Goal: Information Seeking & Learning: Learn about a topic

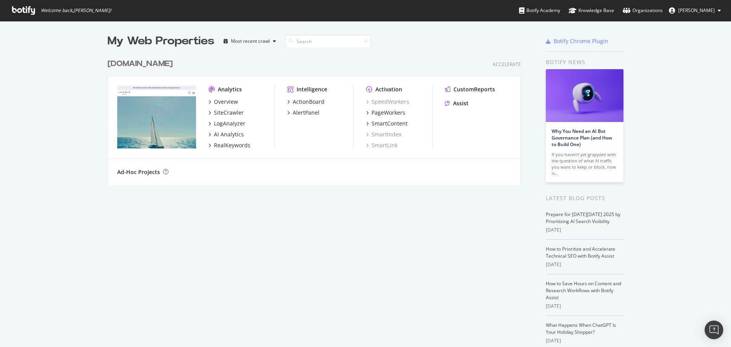
scroll to position [347, 731]
click at [237, 113] on div "SiteCrawler" at bounding box center [229, 113] width 30 height 8
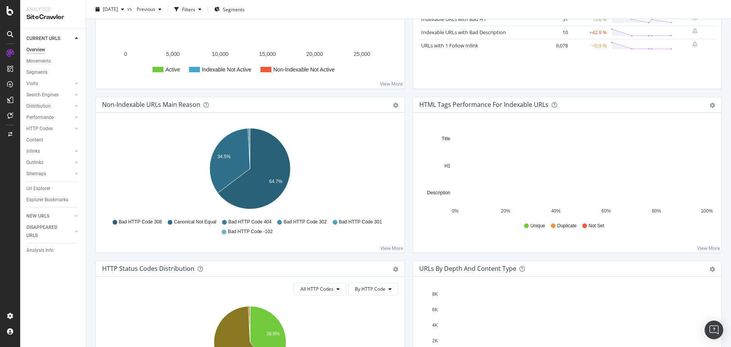
scroll to position [186, 0]
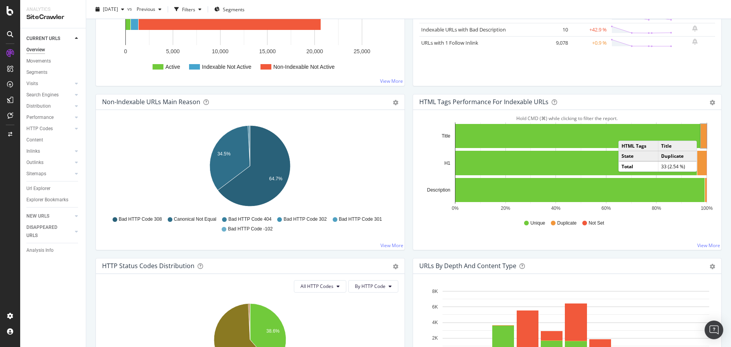
click at [705, 132] on rect "A chart." at bounding box center [704, 136] width 6 height 24
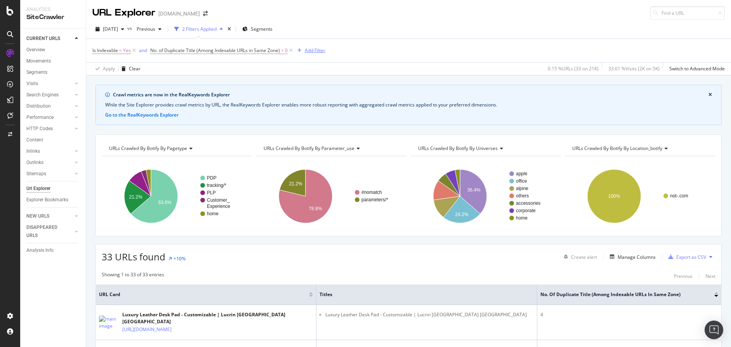
click at [320, 50] on div "Add Filter" at bounding box center [315, 50] width 21 height 7
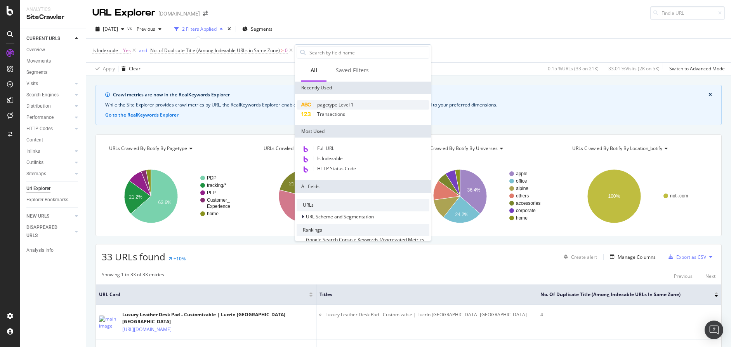
click at [339, 104] on span "pagetype Level 1" at bounding box center [335, 104] width 37 height 7
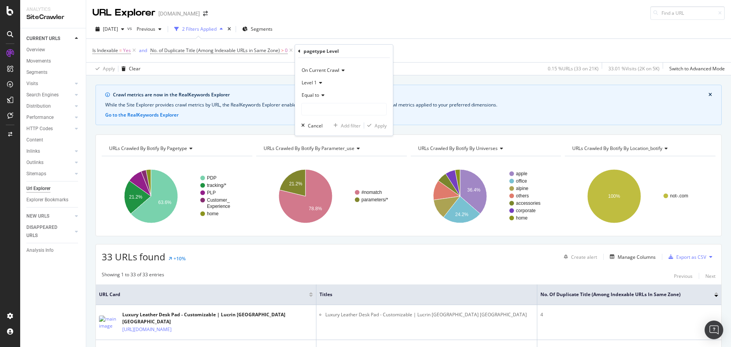
click at [325, 95] on icon at bounding box center [321, 95] width 5 height 5
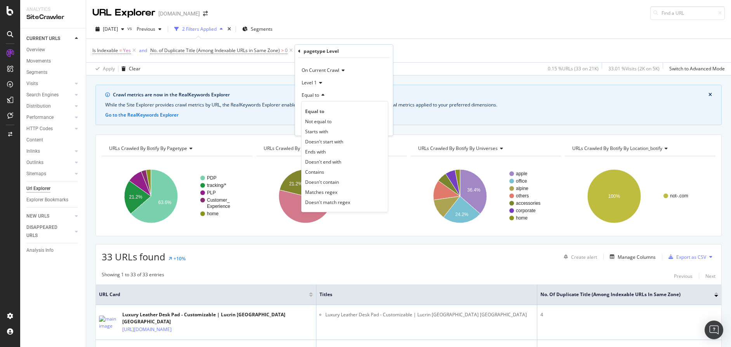
click at [349, 94] on div "Equal to" at bounding box center [343, 95] width 85 height 12
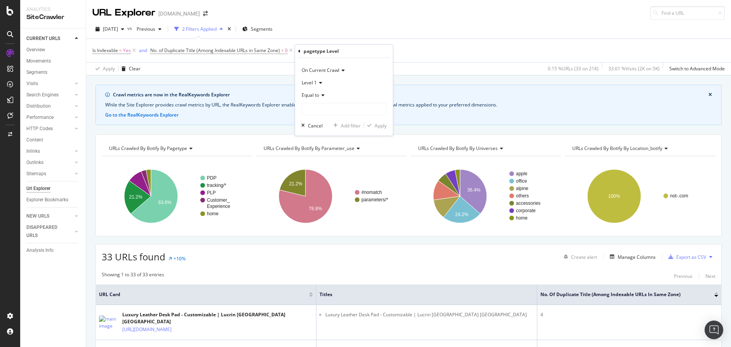
click at [322, 82] on div "Level 1" at bounding box center [343, 83] width 85 height 12
click at [344, 82] on div "Level 1" at bounding box center [343, 83] width 85 height 12
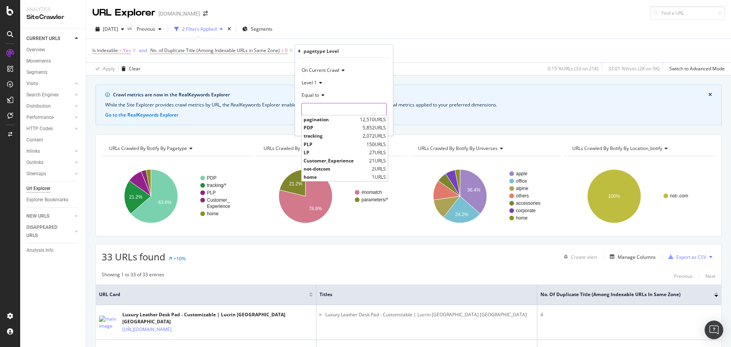
click at [341, 106] on input "text" at bounding box center [344, 109] width 85 height 12
click at [329, 177] on span "home" at bounding box center [337, 177] width 66 height 7
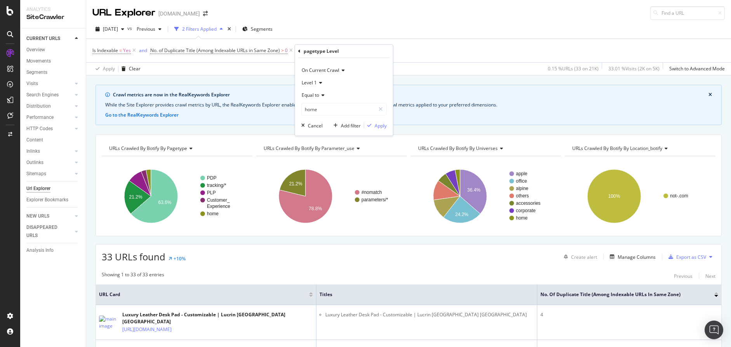
type input "home"
click at [388, 127] on div "On Current Crawl Level 1 Equal to home home Cancel Add filter Apply" at bounding box center [344, 97] width 98 height 78
click at [385, 126] on div "Apply" at bounding box center [381, 125] width 12 height 7
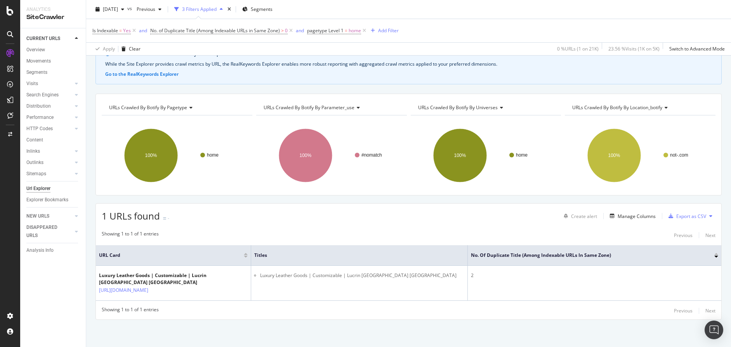
scroll to position [41, 0]
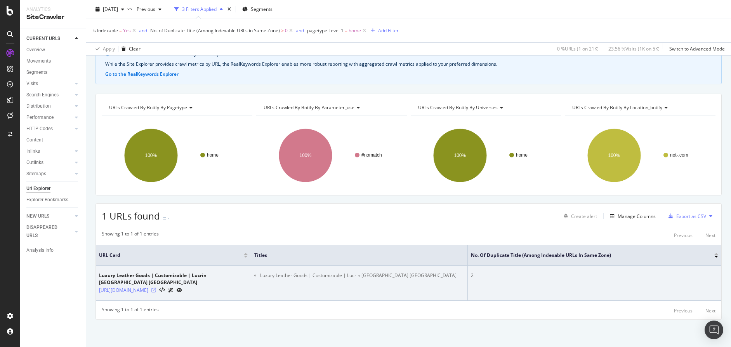
click at [156, 288] on icon at bounding box center [153, 290] width 5 height 5
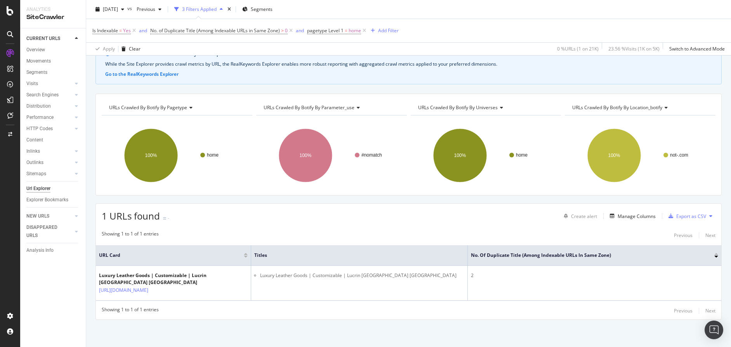
click at [329, 211] on div "1 URLs found - Create alert Manage Columns Export as CSV" at bounding box center [409, 213] width 626 height 19
click at [251, 202] on div "Crawl metrics are now in the RealKeywords Explorer While the Site Explorer prov…" at bounding box center [408, 195] width 645 height 303
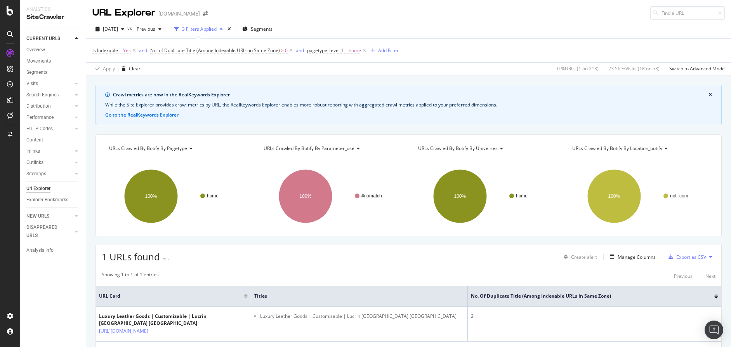
scroll to position [0, 0]
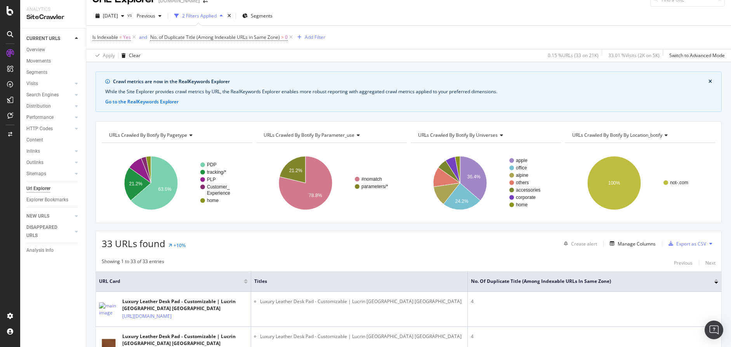
scroll to position [13, 0]
click at [324, 38] on div "Add Filter" at bounding box center [315, 37] width 21 height 7
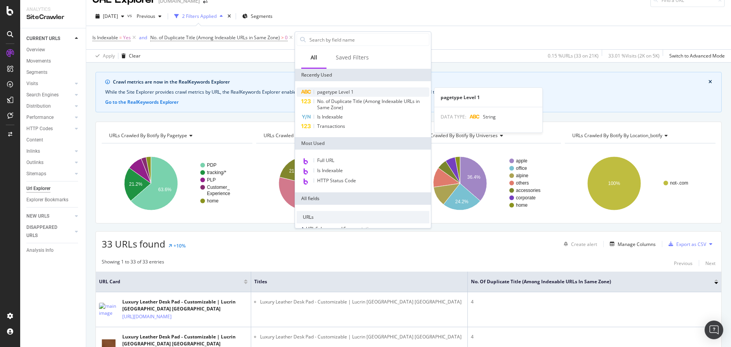
click at [348, 89] on span "pagetype Level 1" at bounding box center [335, 92] width 37 height 7
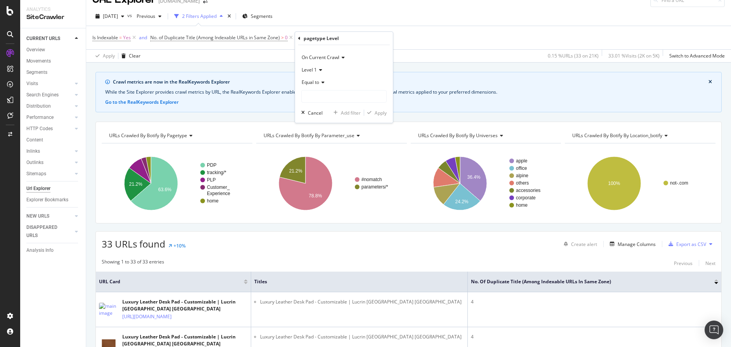
click at [326, 82] on div "Equal to" at bounding box center [343, 82] width 85 height 12
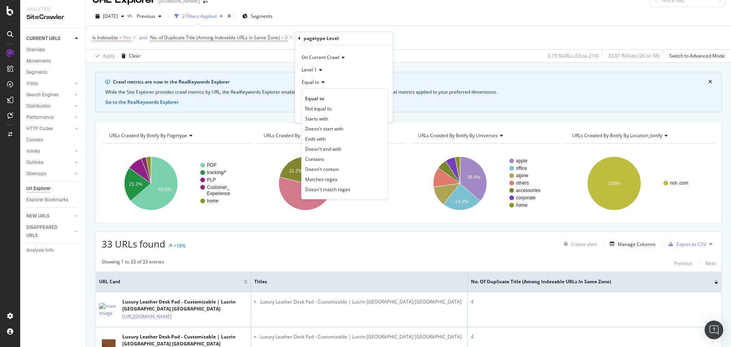
click at [357, 81] on div "Equal to" at bounding box center [343, 82] width 85 height 12
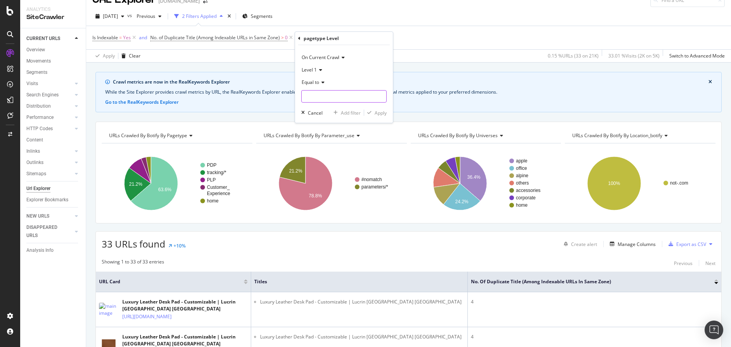
click at [364, 98] on input "text" at bounding box center [344, 96] width 85 height 12
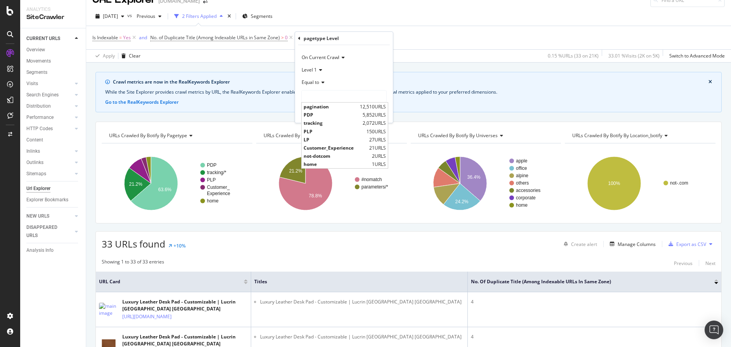
drag, startPoint x: 349, startPoint y: 162, endPoint x: 387, endPoint y: 164, distance: 37.7
click at [349, 162] on span "home" at bounding box center [337, 164] width 66 height 7
type input "home"
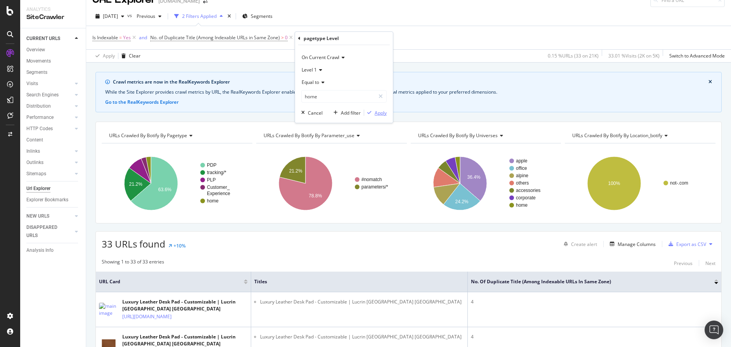
click at [380, 114] on div "Apply" at bounding box center [381, 113] width 12 height 7
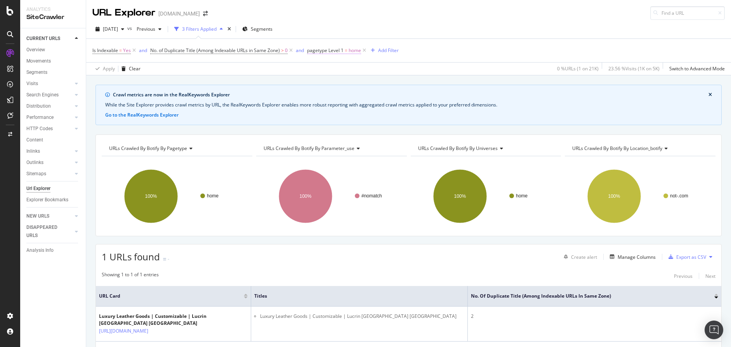
click at [355, 52] on span "home" at bounding box center [355, 50] width 12 height 11
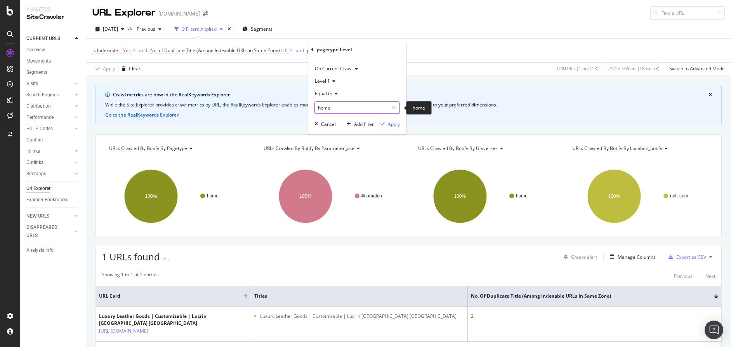
click at [344, 109] on input "home" at bounding box center [351, 107] width 73 height 12
click at [395, 108] on icon at bounding box center [394, 107] width 4 height 5
click at [358, 110] on input "text" at bounding box center [357, 107] width 85 height 12
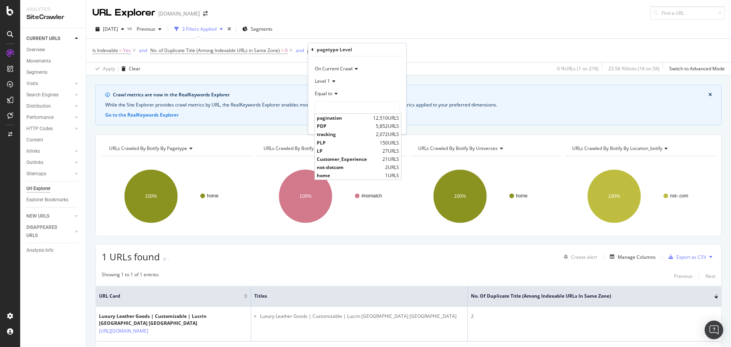
click at [348, 117] on span "pagination" at bounding box center [344, 118] width 54 height 7
type input "pagination"
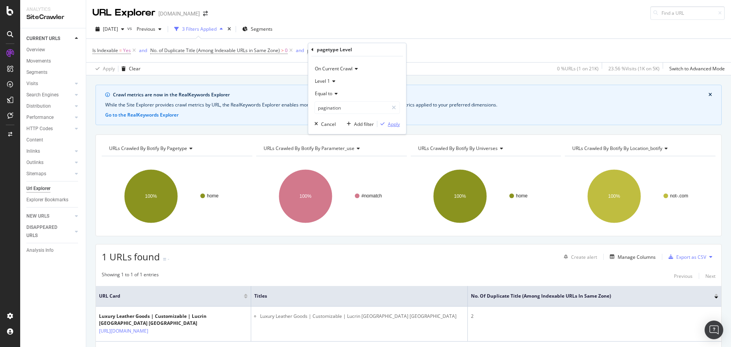
click at [391, 124] on div "Apply" at bounding box center [394, 124] width 12 height 7
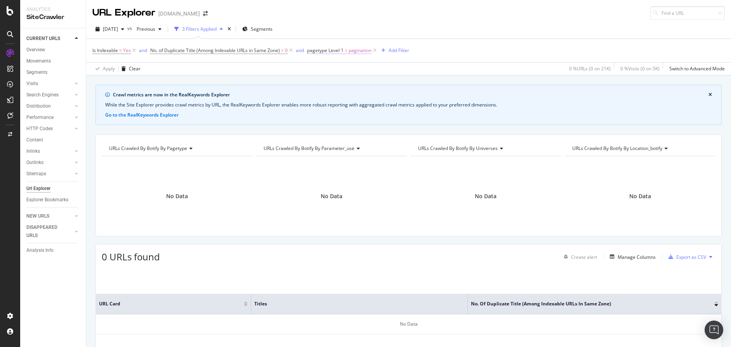
click at [364, 51] on span "pagination" at bounding box center [360, 50] width 23 height 11
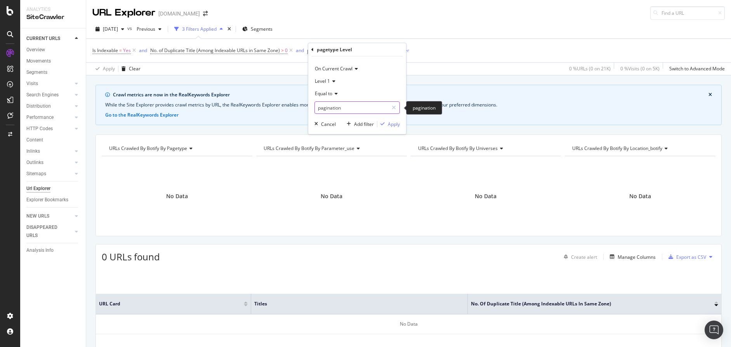
click at [356, 111] on input "pagination" at bounding box center [351, 107] width 73 height 12
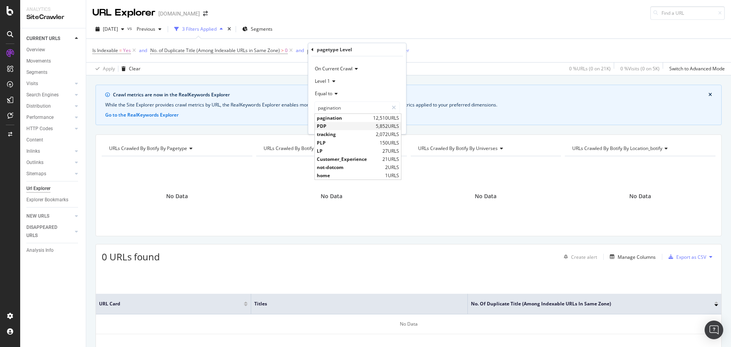
click at [333, 125] on span "PDP" at bounding box center [345, 126] width 57 height 7
type input "PDP"
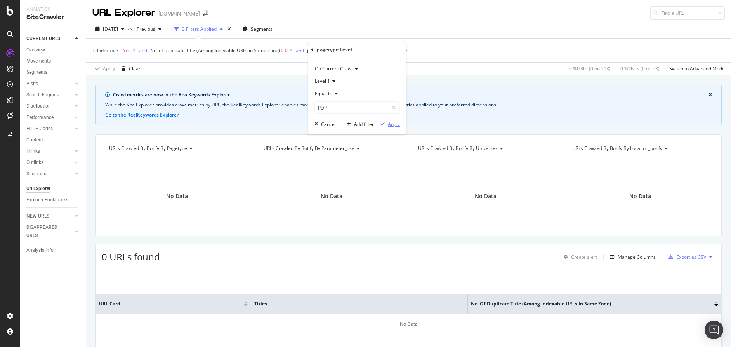
click at [389, 122] on div "Apply" at bounding box center [394, 124] width 12 height 7
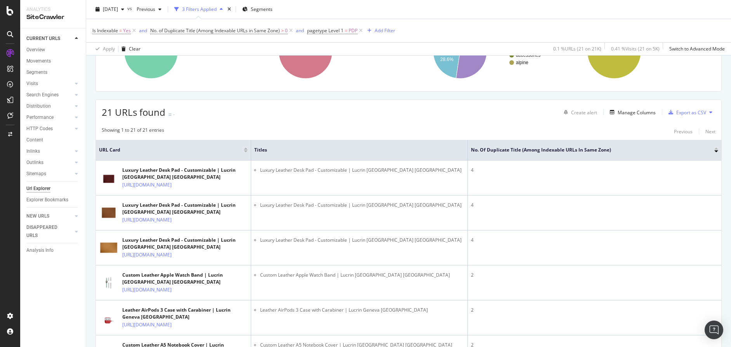
scroll to position [144, 0]
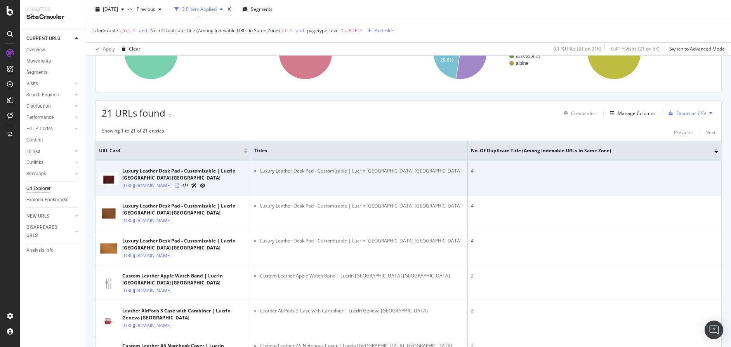
click at [179, 187] on icon at bounding box center [177, 185] width 5 height 5
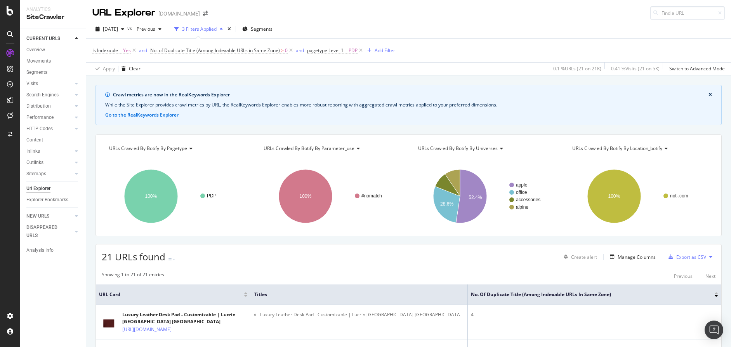
scroll to position [0, 0]
click at [708, 95] on button "close banner" at bounding box center [710, 95] width 7 height 10
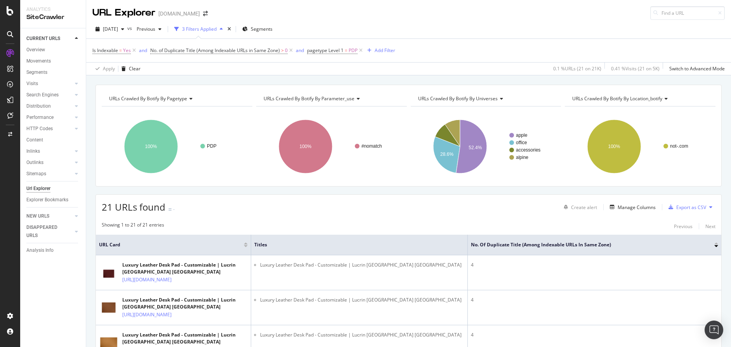
drag, startPoint x: 362, startPoint y: 50, endPoint x: 248, endPoint y: 66, distance: 114.8
click at [362, 50] on icon at bounding box center [361, 51] width 7 height 8
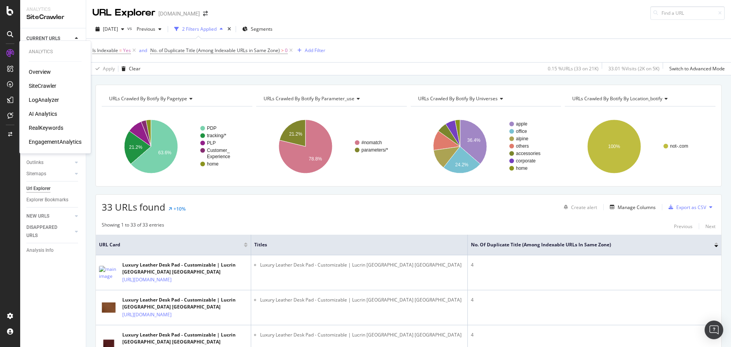
click at [45, 71] on div "Overview" at bounding box center [40, 72] width 22 height 8
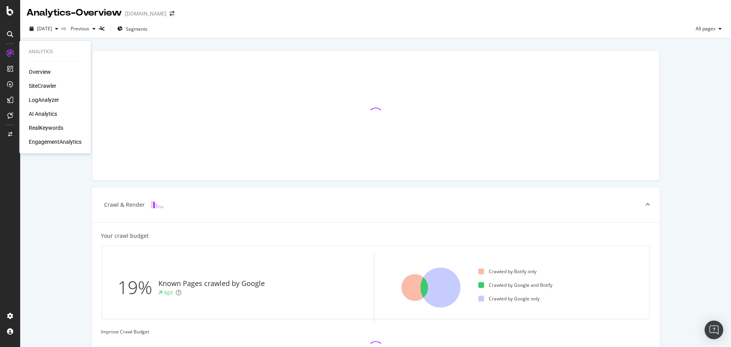
click at [41, 86] on div "SiteCrawler" at bounding box center [43, 86] width 28 height 8
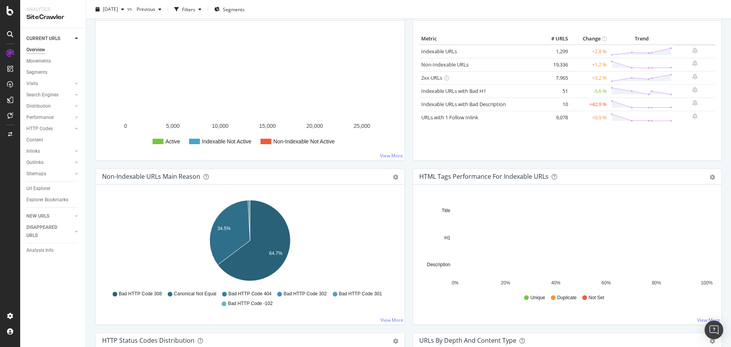
scroll to position [115, 0]
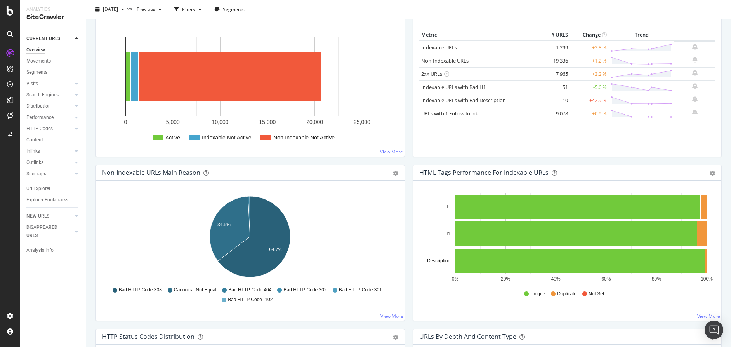
click at [455, 99] on link "Indexable URLs with Bad Description" at bounding box center [463, 100] width 85 height 7
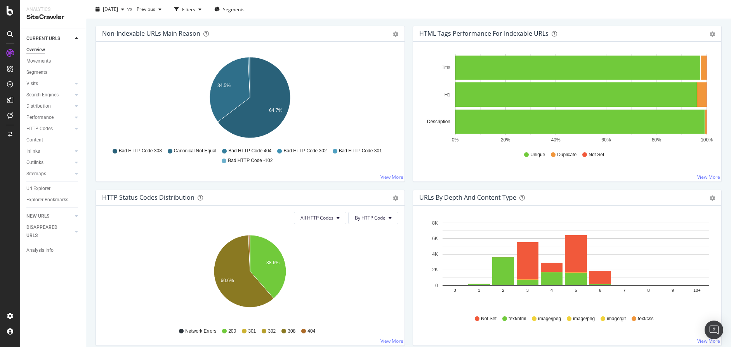
scroll to position [255, 0]
click at [406, 122] on div "Non-Indexable URLs Main Reason Pie Table Export as CSV Add to Custom Report Hol…" at bounding box center [250, 107] width 317 height 164
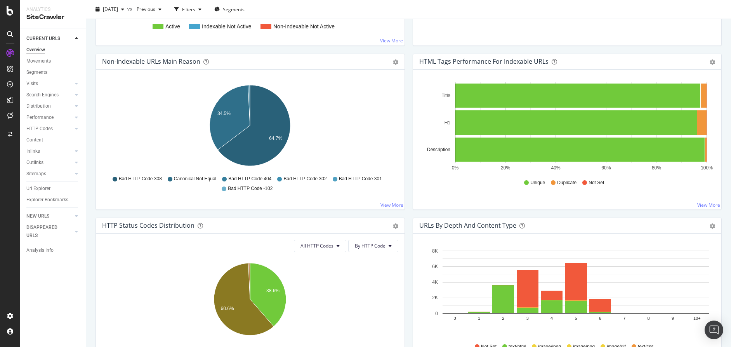
scroll to position [224, 0]
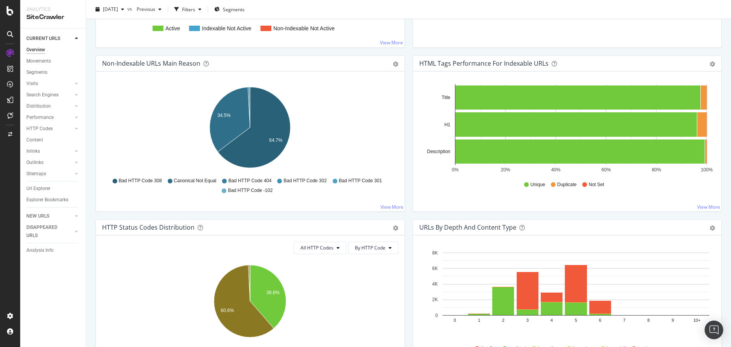
click at [407, 61] on div "Non-Indexable URLs Main Reason Pie Table Export as CSV Add to Custom Report Hol…" at bounding box center [250, 138] width 317 height 164
click at [409, 136] on div "HTML Tags Performance for Indexable URLs Bar Bar (by Percentage) Table Export a…" at bounding box center [567, 138] width 317 height 164
click at [224, 181] on icon at bounding box center [224, 181] width 5 height 5
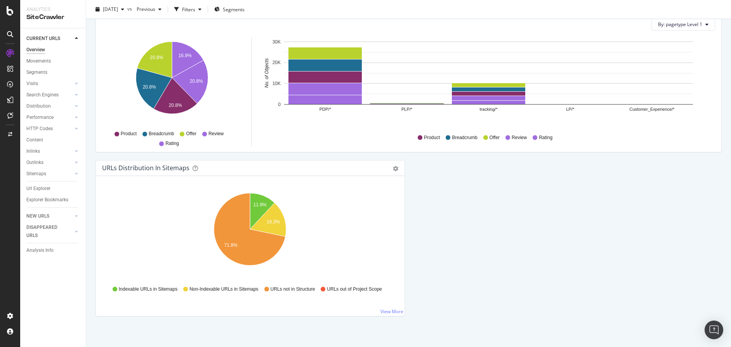
scroll to position [779, 0]
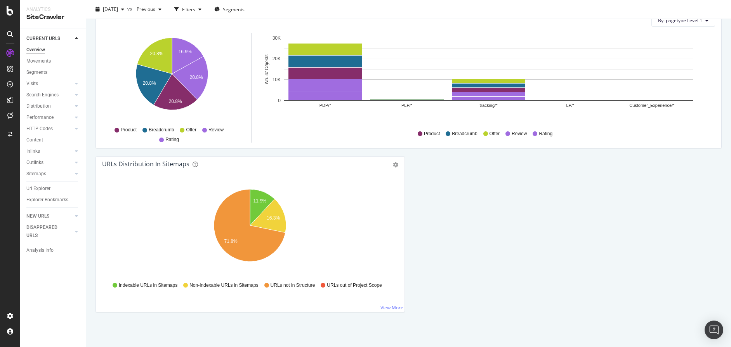
click at [374, 195] on icon "11.9% 16.3% 71.8%" at bounding box center [250, 229] width 296 height 90
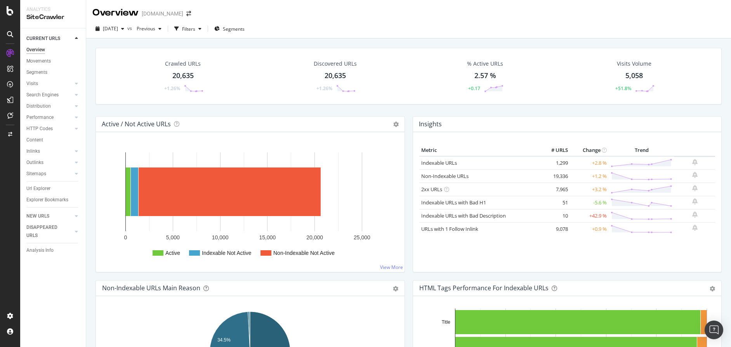
scroll to position [0, 0]
click at [35, 60] on div "Movements" at bounding box center [38, 61] width 24 height 8
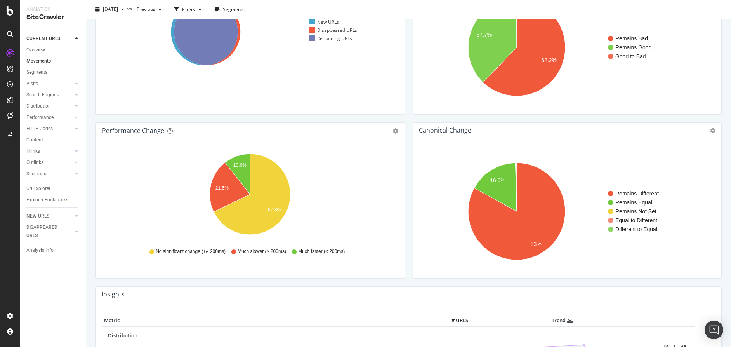
scroll to position [91, 0]
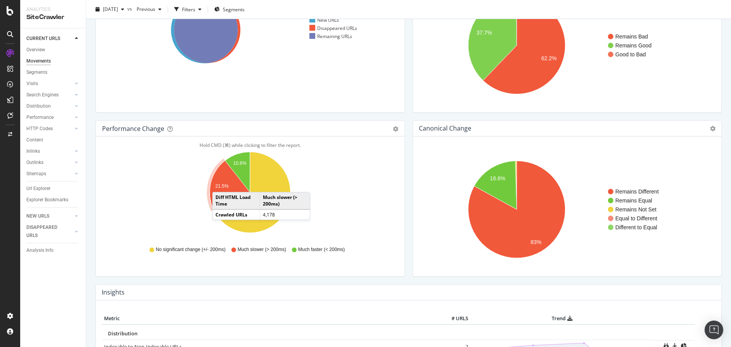
click at [220, 184] on text "21.5%" at bounding box center [222, 185] width 13 height 5
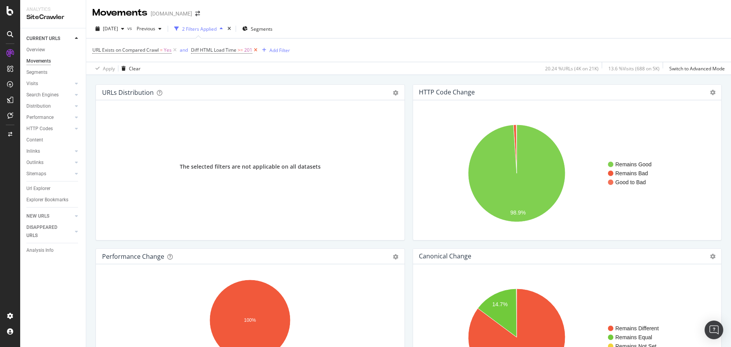
click at [257, 49] on icon at bounding box center [255, 50] width 7 height 8
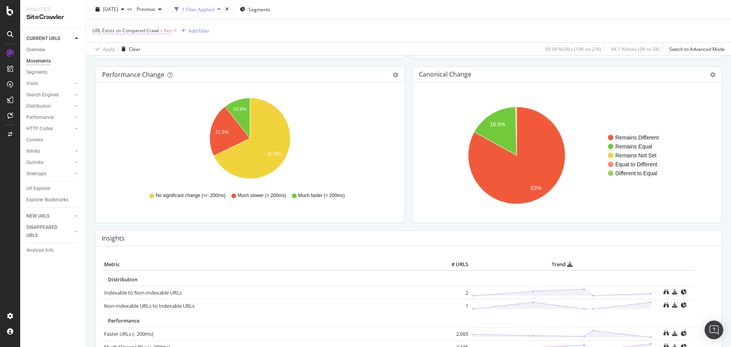
scroll to position [165, 0]
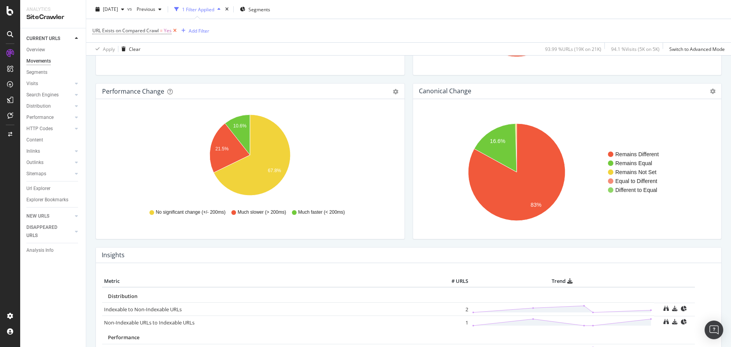
click at [176, 30] on icon at bounding box center [175, 31] width 7 height 8
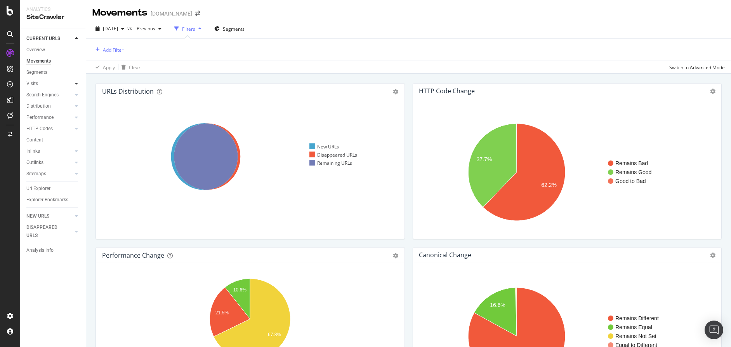
click at [77, 83] on icon at bounding box center [76, 83] width 3 height 5
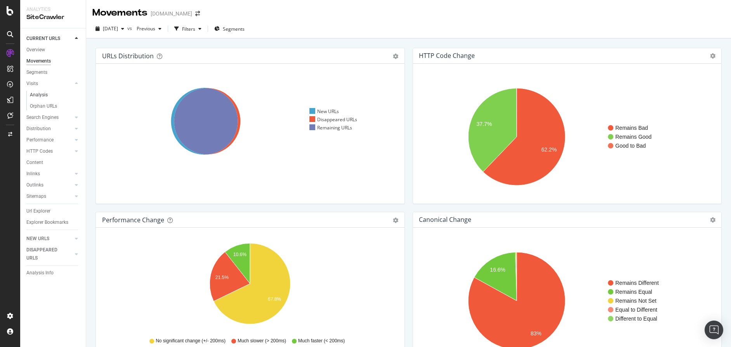
click at [49, 92] on link "Analysis" at bounding box center [55, 95] width 50 height 8
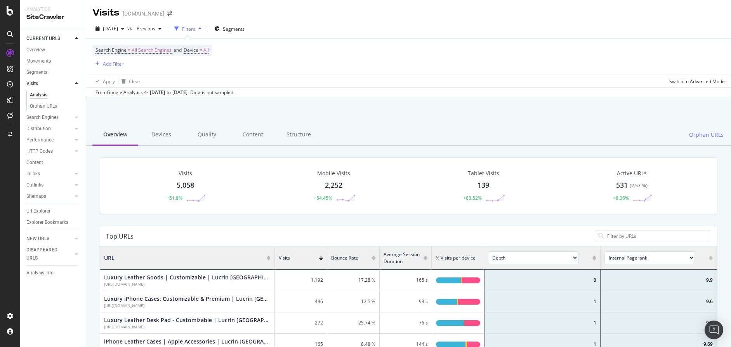
click at [165, 95] on div "Sep. 01, 2025" at bounding box center [157, 92] width 15 height 7
click at [150, 92] on div "From Google Analytics 4 - Sep. 01, 2025 to Sep. 27, 2025 . Data is not sampled" at bounding box center [165, 92] width 138 height 7
drag, startPoint x: 153, startPoint y: 92, endPoint x: 219, endPoint y: 94, distance: 65.7
click at [219, 94] on div "From Google Analytics 4 - Sep. 01, 2025 to Sep. 27, 2025 . Data is not sampled" at bounding box center [165, 92] width 138 height 7
click at [233, 92] on div "From Google Analytics 4 - Sep. 01, 2025 to Sep. 27, 2025 . Data is not sampled" at bounding box center [165, 92] width 138 height 7
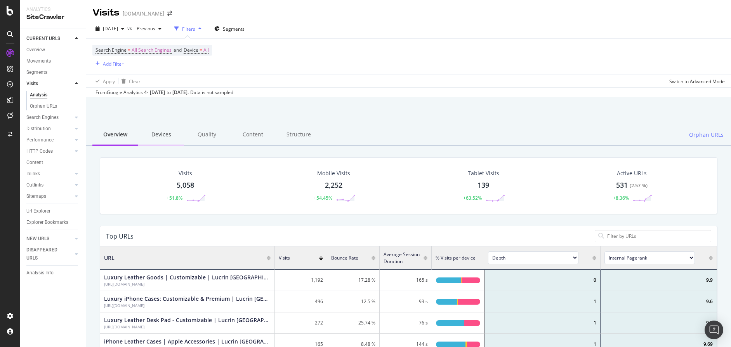
click at [160, 138] on div "Devices" at bounding box center [161, 134] width 46 height 21
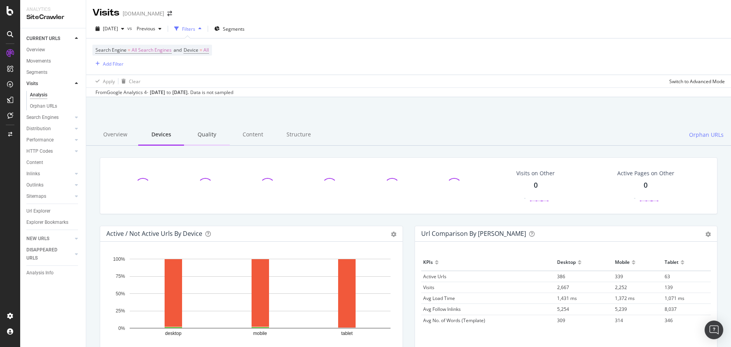
click at [214, 140] on div "Quality" at bounding box center [207, 134] width 46 height 21
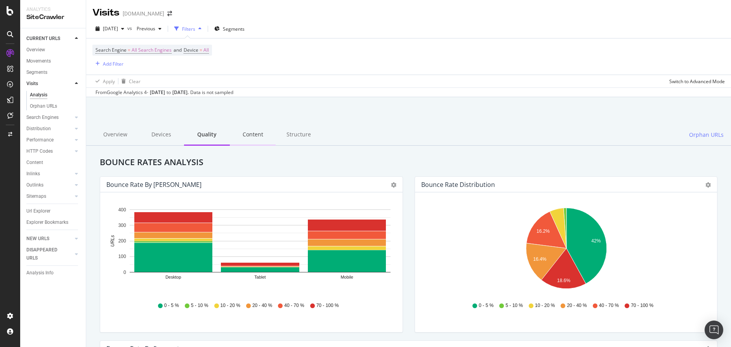
click at [243, 139] on div "Content" at bounding box center [253, 134] width 46 height 21
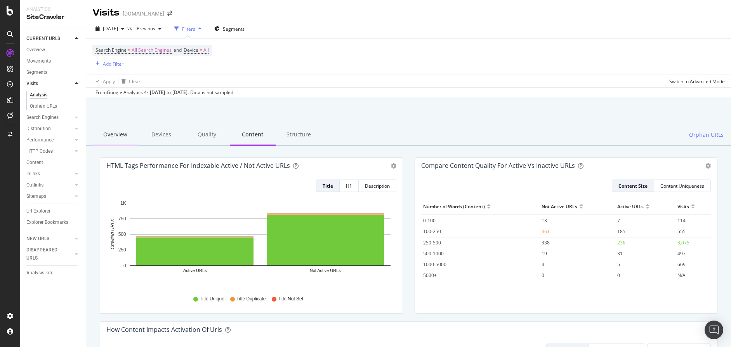
click at [127, 137] on div "Overview" at bounding box center [115, 134] width 46 height 21
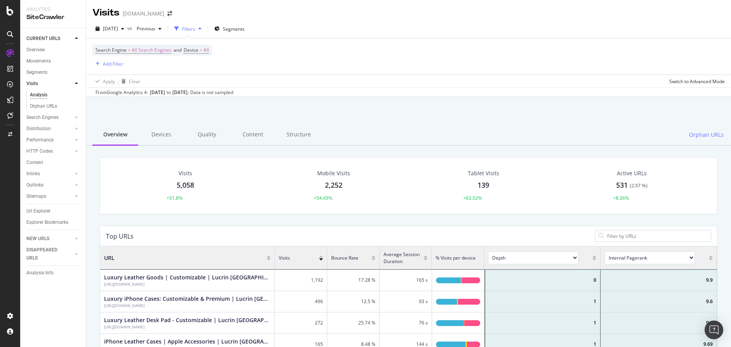
scroll to position [233, 617]
click at [38, 104] on div "Orphan URLs" at bounding box center [43, 106] width 27 height 8
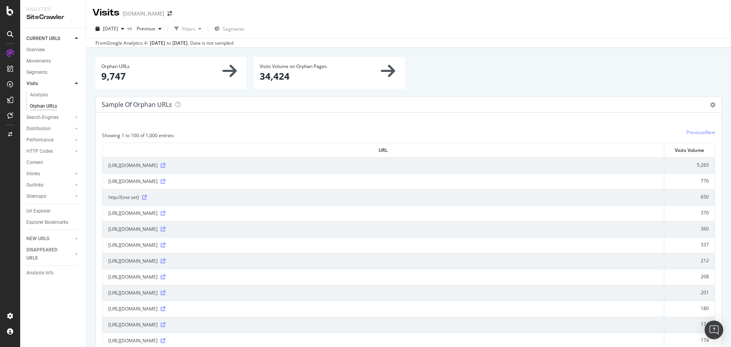
click at [459, 109] on div "Sample of orphan URLs Table Expand Export as CSV" at bounding box center [409, 105] width 626 height 16
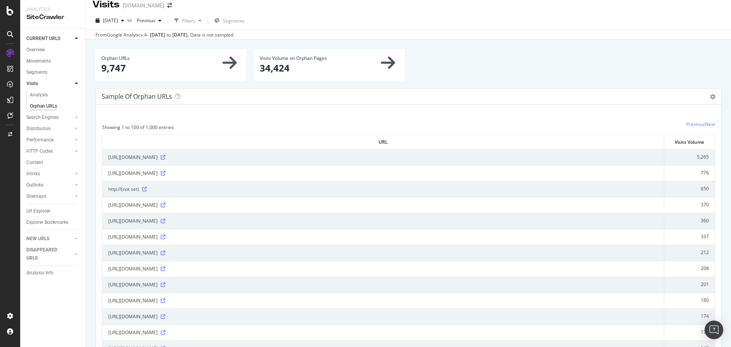
scroll to position [13, 0]
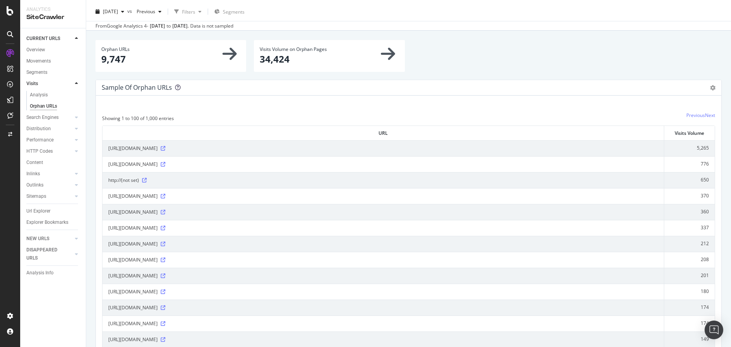
click at [178, 89] on icon at bounding box center [177, 87] width 5 height 5
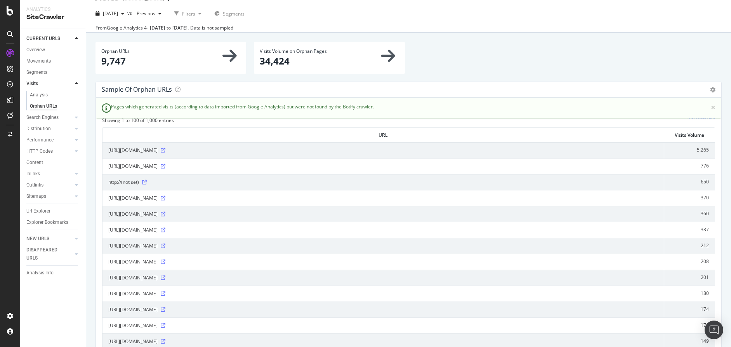
click at [365, 86] on div "Sample of orphan URLs Table Expand Export as CSV" at bounding box center [409, 90] width 626 height 16
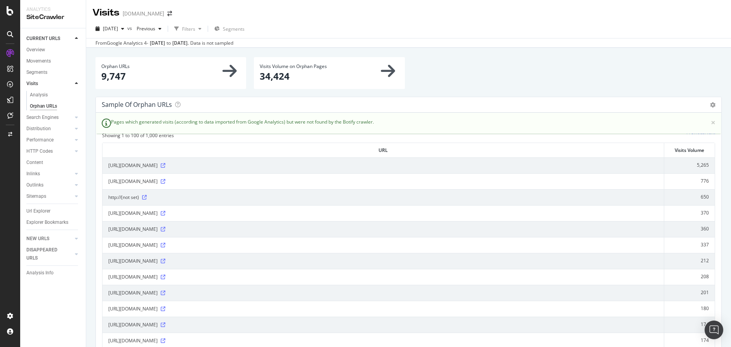
scroll to position [0, 0]
click at [188, 63] on div "Orphan URLs" at bounding box center [170, 66] width 139 height 7
click at [75, 117] on icon at bounding box center [76, 117] width 3 height 5
click at [47, 94] on div "Search Engines" at bounding box center [42, 95] width 32 height 8
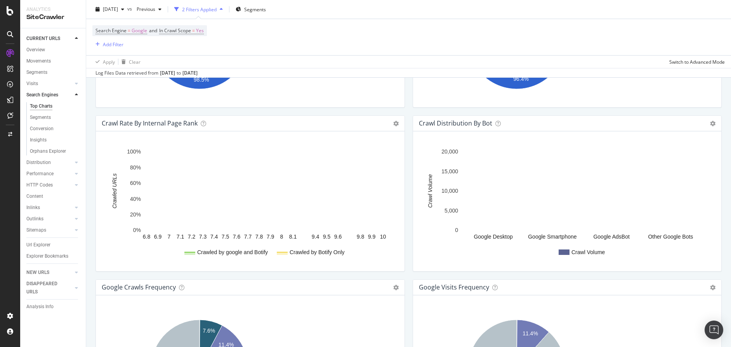
scroll to position [762, 0]
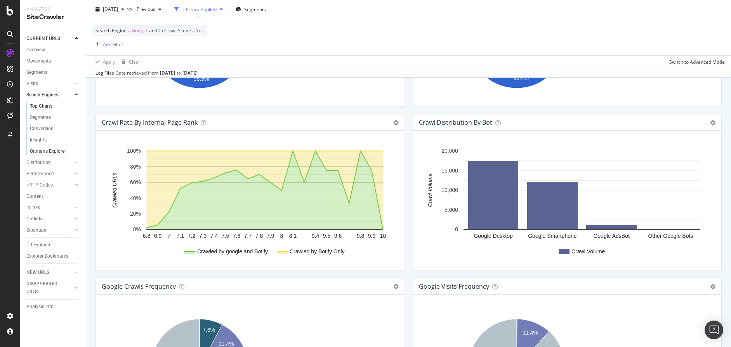
click at [40, 151] on div "Orphans Explorer" at bounding box center [48, 151] width 36 height 8
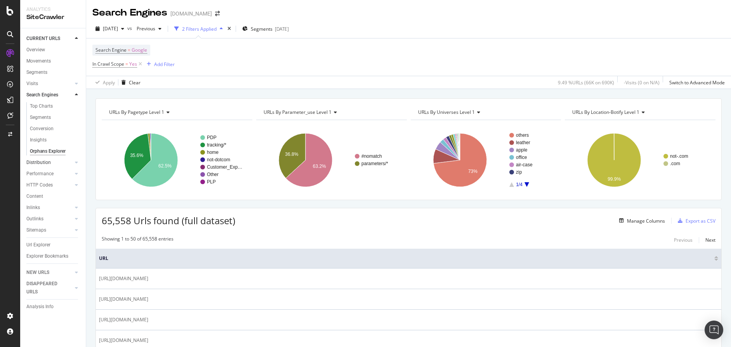
click at [61, 162] on link "Distribution" at bounding box center [49, 162] width 46 height 8
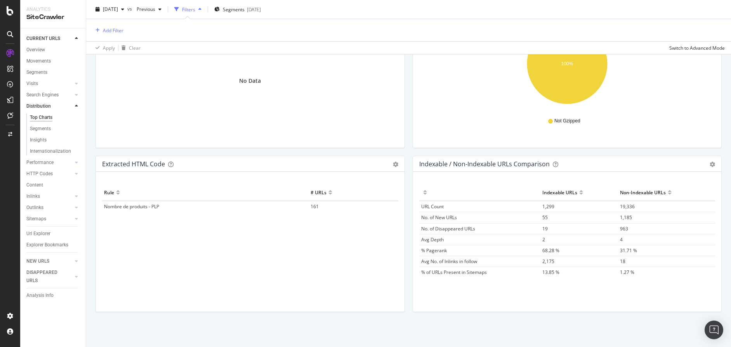
scroll to position [1132, 0]
drag, startPoint x: 43, startPoint y: 129, endPoint x: 72, endPoint y: 168, distance: 48.6
click at [43, 129] on div "Segments" at bounding box center [40, 129] width 21 height 8
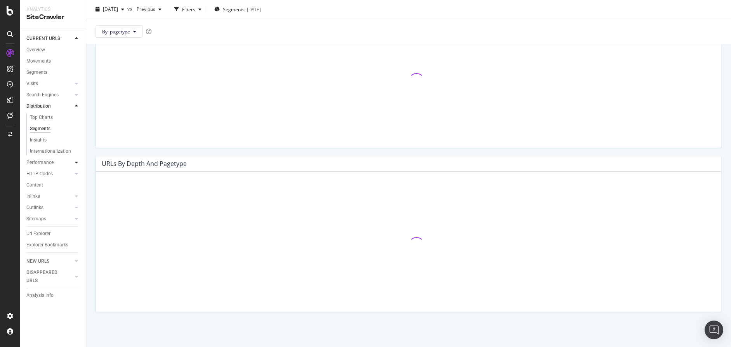
scroll to position [409, 0]
click at [75, 162] on icon at bounding box center [76, 162] width 3 height 5
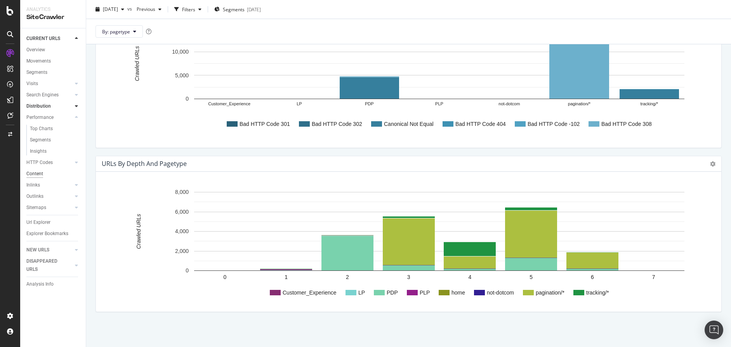
click at [37, 173] on div "Content" at bounding box center [34, 174] width 17 height 8
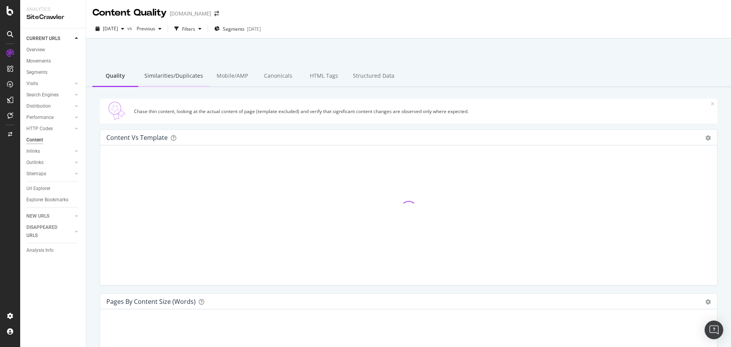
click at [172, 78] on div "Similarities/Duplicates" at bounding box center [173, 76] width 71 height 21
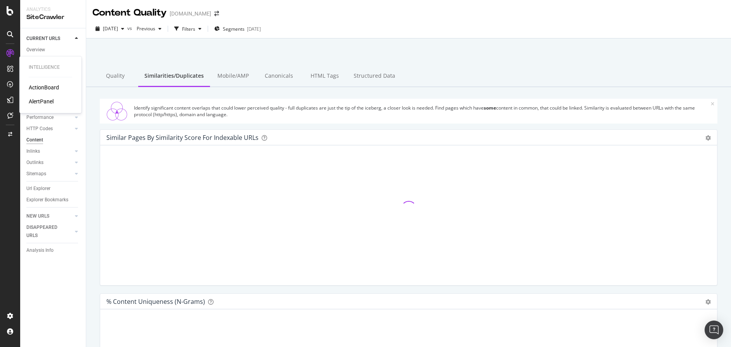
click at [50, 87] on div "ActionBoard" at bounding box center [44, 87] width 30 height 8
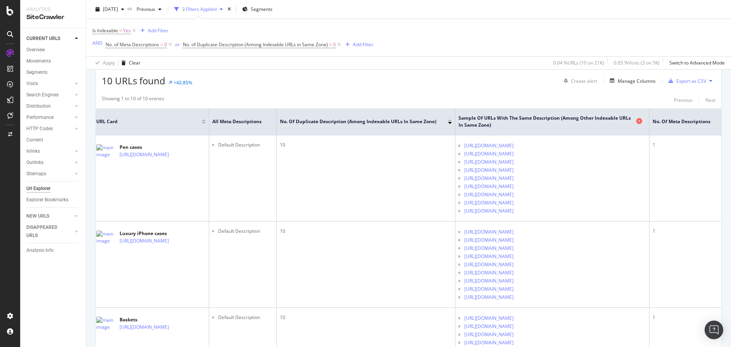
scroll to position [0, 2]
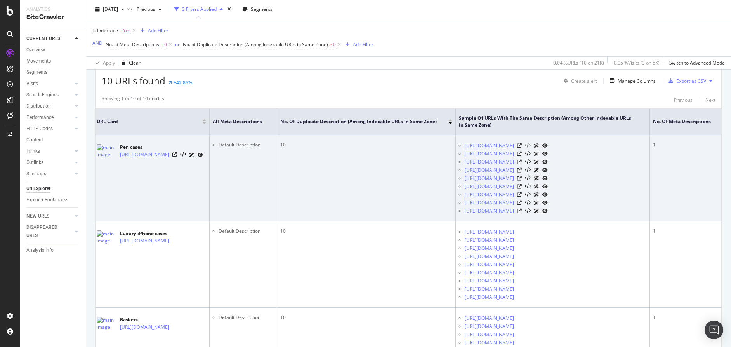
click at [531, 145] on icon at bounding box center [528, 145] width 6 height 5
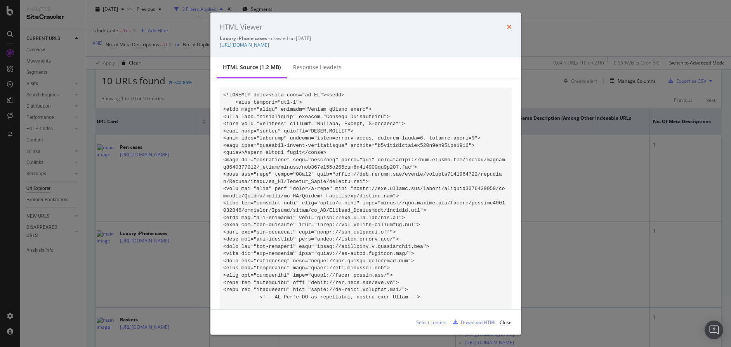
click at [509, 26] on icon "times" at bounding box center [509, 27] width 5 height 6
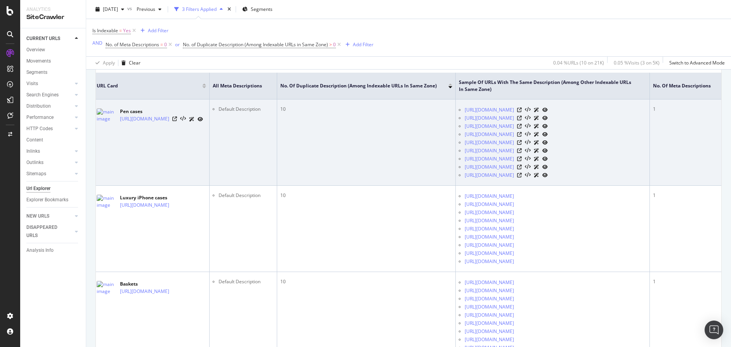
scroll to position [159, 0]
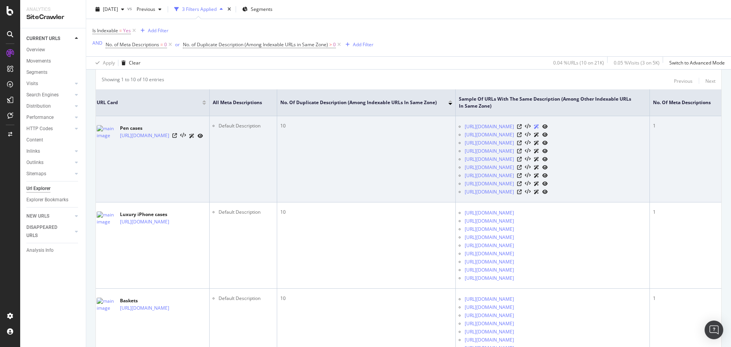
click at [539, 126] on icon at bounding box center [536, 126] width 5 height 5
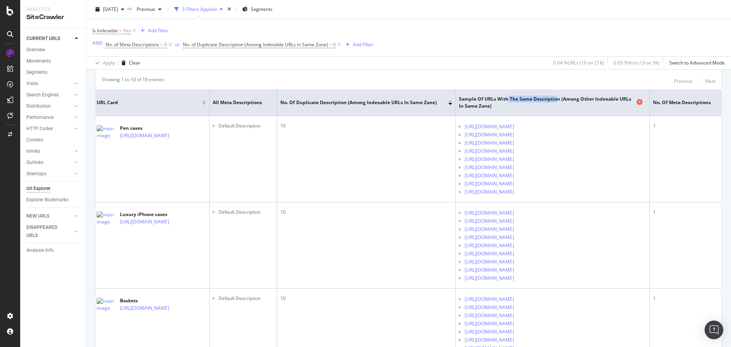
drag, startPoint x: 635, startPoint y: 100, endPoint x: 584, endPoint y: 100, distance: 50.9
click at [584, 100] on span "Sample of URLs with the Same Description (Among Other Indexable URLs in Same Zo…" at bounding box center [547, 103] width 176 height 14
click at [587, 99] on span "Sample of URLs with the Same Description (Among Other Indexable URLs in Same Zo…" at bounding box center [547, 103] width 176 height 14
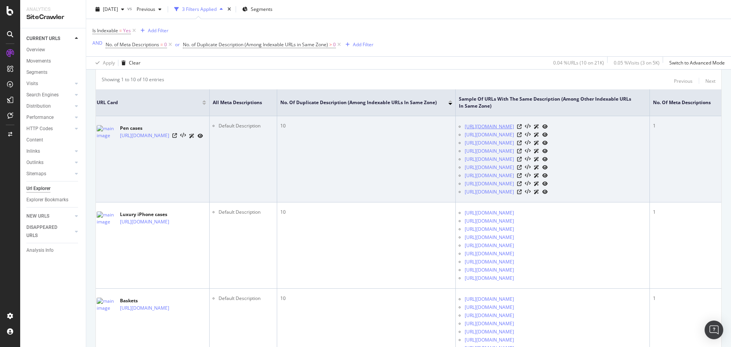
click at [514, 128] on link "https://www.lucrin.com/iphone.htm?c=iPhone-17" at bounding box center [489, 127] width 49 height 8
click at [514, 135] on link "https://www.lucrin.com/baskets.htm" at bounding box center [489, 135] width 49 height 8
click at [514, 144] on link "https://www.lucrin.com/leather-watch-straps.htm" at bounding box center [489, 143] width 49 height 8
click at [514, 150] on link "https://www.lucrin.com/corporate-offer-sc7.html?htmscrollTo=" at bounding box center [489, 151] width 49 height 8
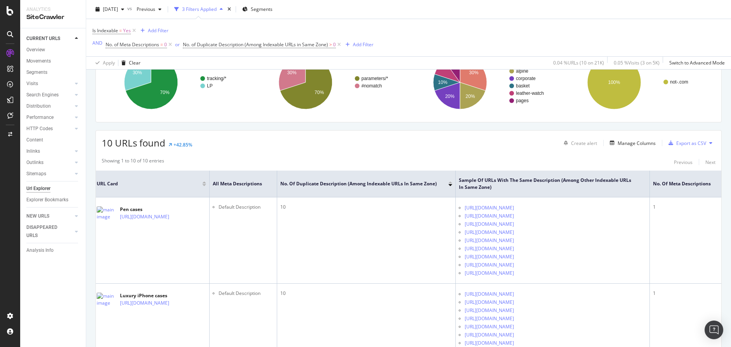
scroll to position [91, 0]
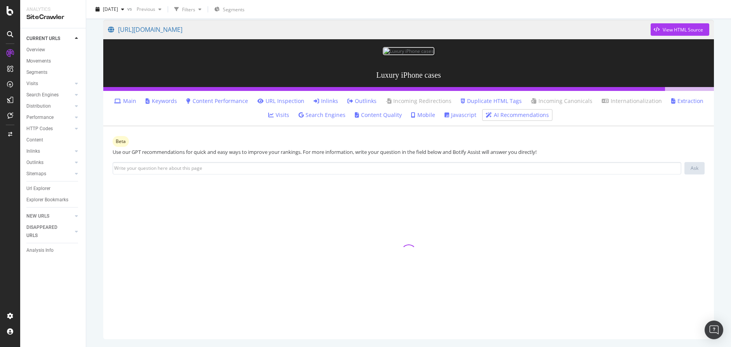
scroll to position [171, 0]
click at [534, 116] on link "AI Recommendations" at bounding box center [517, 115] width 63 height 8
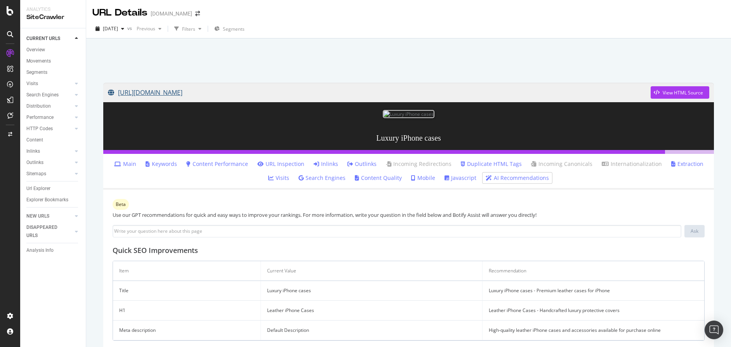
scroll to position [0, 0]
click at [221, 91] on link "[URL][DOMAIN_NAME]" at bounding box center [379, 92] width 543 height 19
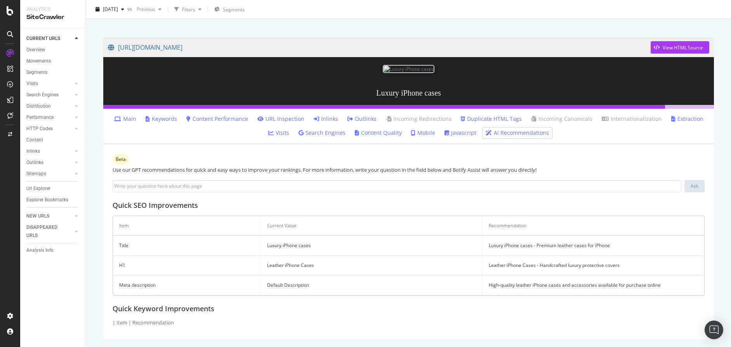
scroll to position [152, 0]
drag, startPoint x: 499, startPoint y: 290, endPoint x: 491, endPoint y: 287, distance: 8.9
click at [498, 289] on td "High-quality leather iPhone cases and accessories available for purchase online" at bounding box center [594, 285] width 222 height 20
drag, startPoint x: 489, startPoint y: 286, endPoint x: 597, endPoint y: 287, distance: 107.6
click at [597, 287] on td "High-quality leather iPhone cases and accessories available for purchase online" at bounding box center [594, 285] width 222 height 20
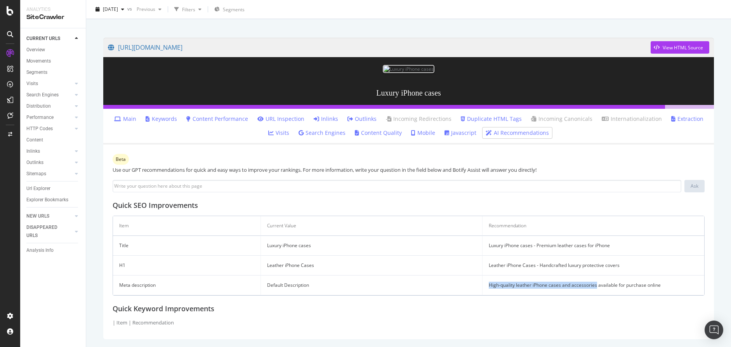
scroll to position [149, 0]
copy td "High-quality leather iPhone cases and accessories"
drag, startPoint x: 489, startPoint y: 250, endPoint x: 634, endPoint y: 250, distance: 144.9
click at [634, 250] on td "Luxury iPhone cases - Premium leather cases for iPhone" at bounding box center [594, 246] width 222 height 20
copy td "Luxury iPhone cases - Premium leather cases for iPhone"
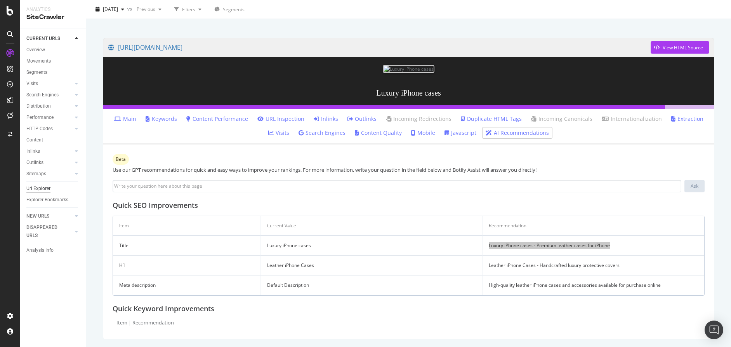
scroll to position [151, 0]
drag, startPoint x: 489, startPoint y: 266, endPoint x: 638, endPoint y: 268, distance: 149.2
click at [638, 268] on td "Leather iPhone Cases - Handcrafted luxury protective covers" at bounding box center [594, 266] width 222 height 20
copy td "Leather iPhone Cases - Handcrafted luxury protective covers"
click at [515, 289] on td "High-quality leather iPhone cases and accessories available for purchase online" at bounding box center [594, 285] width 222 height 20
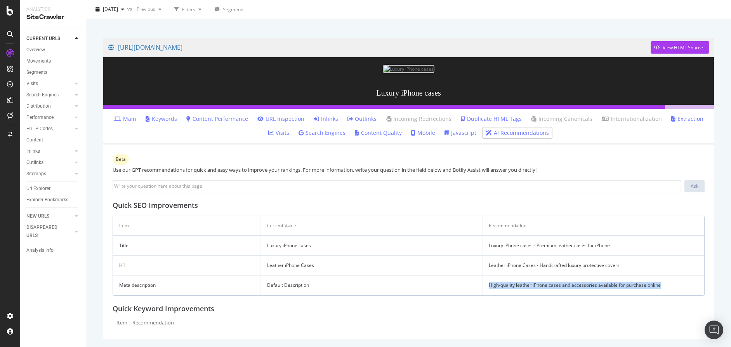
copy td "High-quality leather iPhone cases and accessories available for purchase online"
drag, startPoint x: 489, startPoint y: 287, endPoint x: 687, endPoint y: 289, distance: 198.1
click at [687, 289] on td "High-quality leather iPhone cases and accessories available for purchase online" at bounding box center [594, 285] width 222 height 20
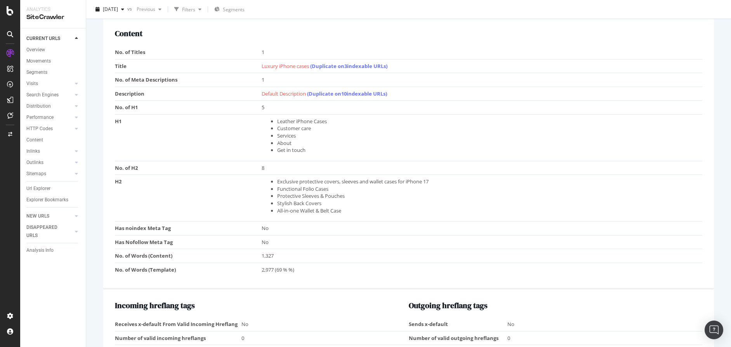
scroll to position [553, 0]
click at [341, 69] on link "(Duplicate on 3 indexable URLs)" at bounding box center [348, 65] width 77 height 7
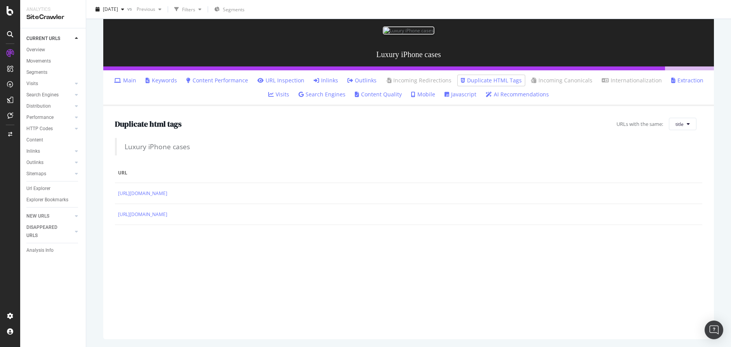
scroll to position [192, 0]
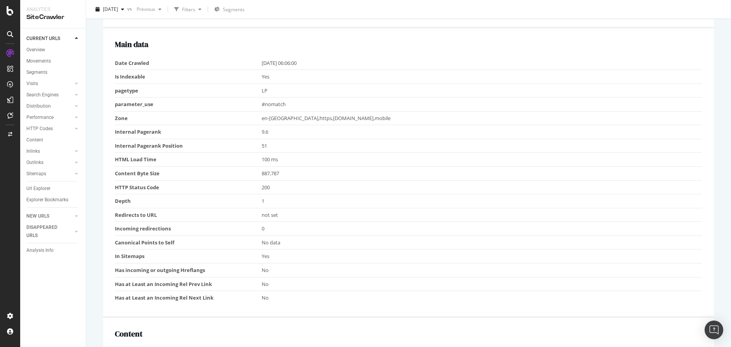
scroll to position [235, 0]
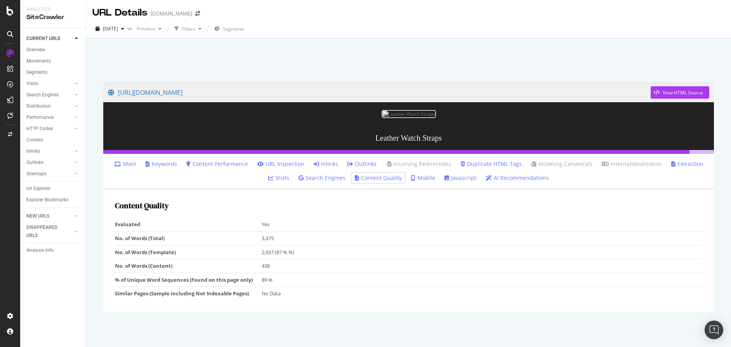
scroll to position [80, 0]
click at [507, 182] on link "AI Recommendations" at bounding box center [517, 178] width 63 height 8
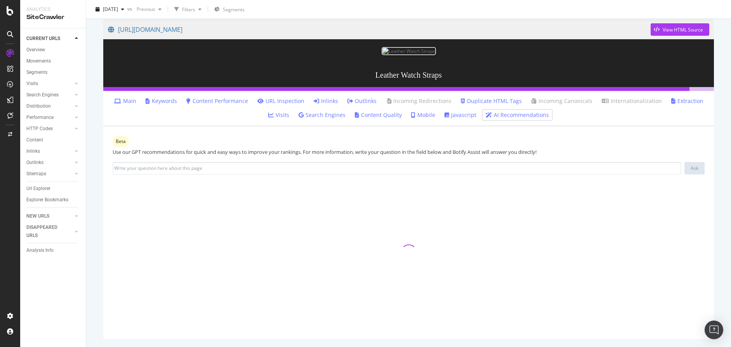
scroll to position [171, 0]
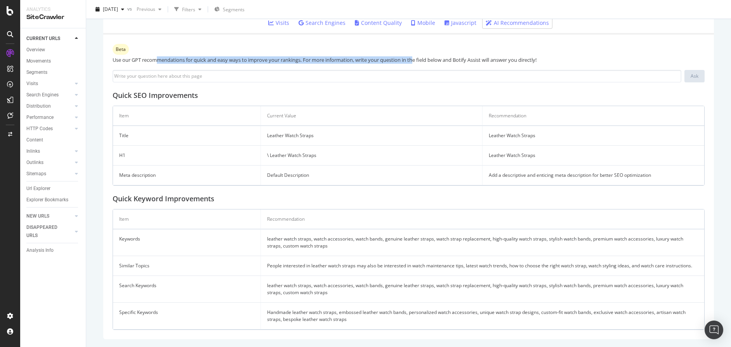
drag, startPoint x: 162, startPoint y: 152, endPoint x: 444, endPoint y: 148, distance: 282.0
click at [417, 64] on div "Use our GPT recommendations for quick and easy ways to improve your rankings. F…" at bounding box center [409, 59] width 592 height 7
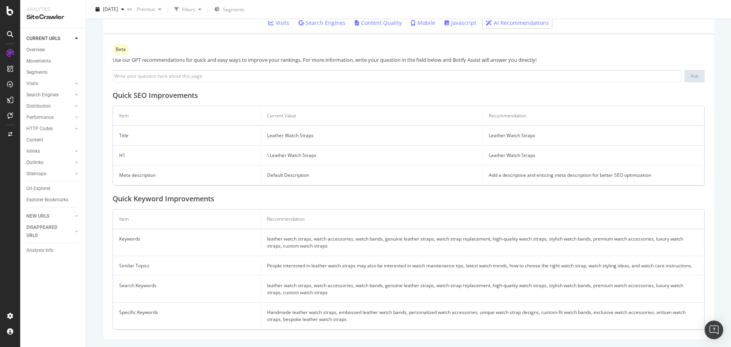
click at [391, 99] on h2 "Quick SEO Improvements" at bounding box center [409, 96] width 592 height 8
drag, startPoint x: 270, startPoint y: 178, endPoint x: 320, endPoint y: 181, distance: 49.8
click at [320, 146] on td "Leather Watch Straps" at bounding box center [372, 136] width 222 height 20
drag, startPoint x: 517, startPoint y: 180, endPoint x: 551, endPoint y: 179, distance: 34.2
click at [551, 146] on td "Leather Watch Straps" at bounding box center [594, 136] width 222 height 20
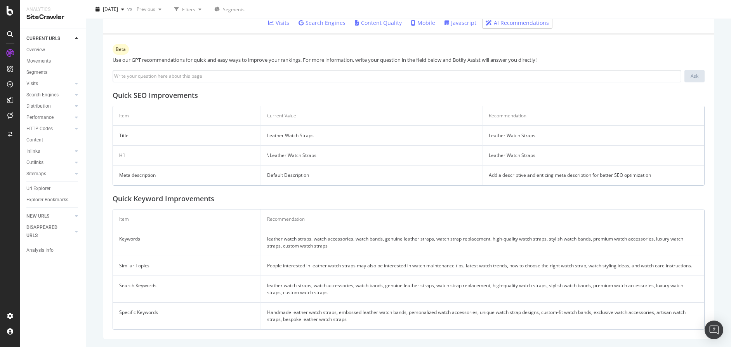
click at [198, 165] on td "H1" at bounding box center [187, 156] width 148 height 20
drag, startPoint x: 268, startPoint y: 198, endPoint x: 349, endPoint y: 200, distance: 81.6
click at [349, 165] on td "\ Leather Watch Straps" at bounding box center [372, 156] width 222 height 20
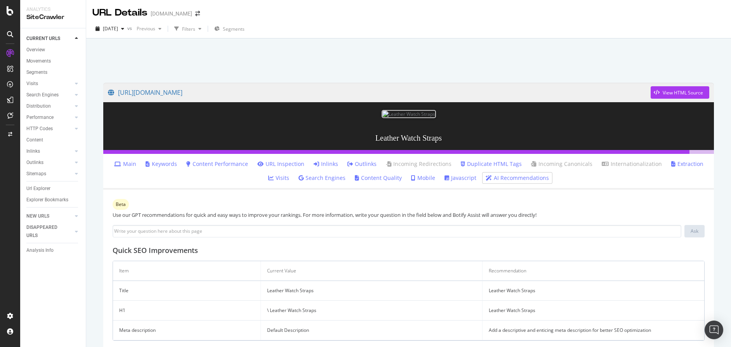
scroll to position [0, 0]
click at [208, 94] on link "https://www.lucrin.com/leather-watch-straps.htm" at bounding box center [379, 92] width 543 height 19
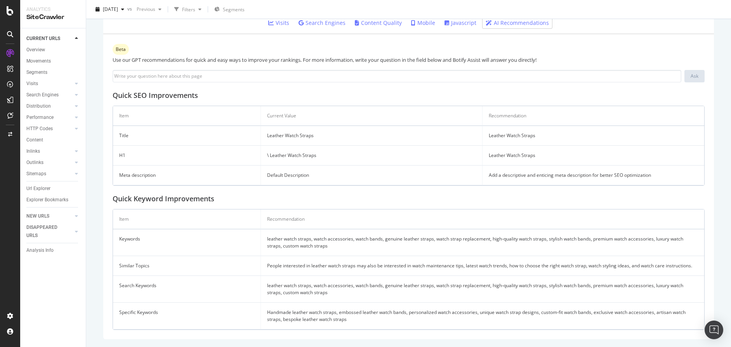
scroll to position [216, 0]
click at [319, 165] on td "\ Leather Watch Straps" at bounding box center [372, 156] width 222 height 20
drag, startPoint x: 318, startPoint y: 203, endPoint x: 264, endPoint y: 205, distance: 53.6
click at [263, 165] on td "\ Leather Watch Straps" at bounding box center [372, 156] width 222 height 20
click at [280, 165] on td "\ Leather Watch Straps" at bounding box center [372, 156] width 222 height 20
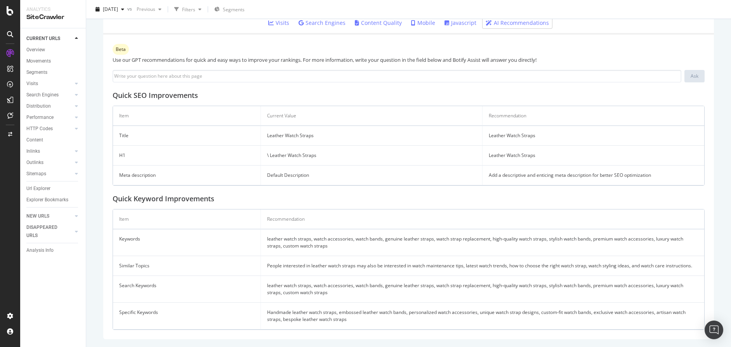
scroll to position [262, 0]
click at [216, 247] on td "Keywords" at bounding box center [187, 242] width 148 height 27
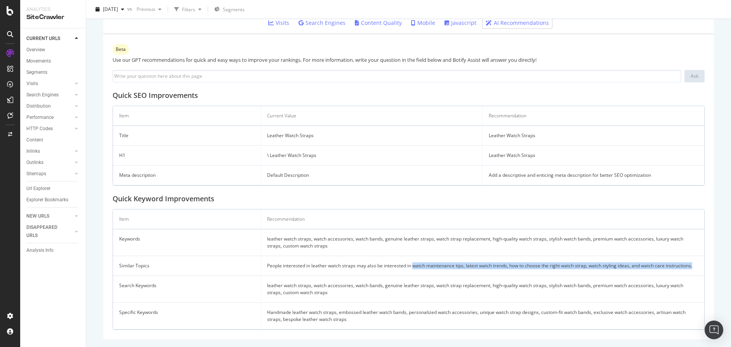
drag, startPoint x: 415, startPoint y: 266, endPoint x: 630, endPoint y: 271, distance: 215.2
click at [630, 271] on td "People interested in leather watch straps may also be interested in watch maint…" at bounding box center [483, 266] width 444 height 20
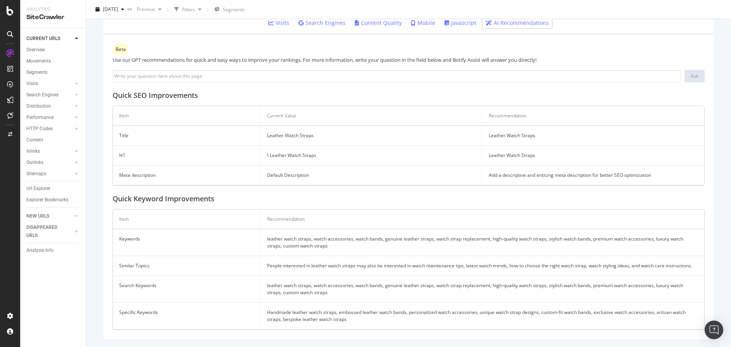
drag, startPoint x: 280, startPoint y: 267, endPoint x: 355, endPoint y: 271, distance: 75.0
click at [283, 267] on td "People interested in leather watch straps may also be interested in watch maint…" at bounding box center [483, 266] width 444 height 20
drag, startPoint x: 431, startPoint y: 269, endPoint x: 418, endPoint y: 268, distance: 12.9
click at [430, 269] on td "People interested in leather watch straps may also be interested in watch maint…" at bounding box center [483, 266] width 444 height 20
drag, startPoint x: 412, startPoint y: 268, endPoint x: 436, endPoint y: 267, distance: 24.1
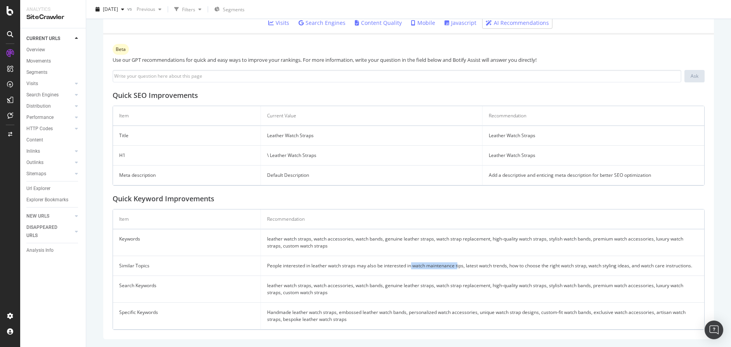
click at [457, 266] on td "People interested in leather watch straps may also be interested in watch maint…" at bounding box center [483, 266] width 444 height 20
drag, startPoint x: 435, startPoint y: 267, endPoint x: 414, endPoint y: 269, distance: 20.3
click at [431, 268] on td "People interested in leather watch straps may also be interested in watch maint…" at bounding box center [483, 266] width 444 height 20
drag, startPoint x: 412, startPoint y: 268, endPoint x: 464, endPoint y: 266, distance: 51.7
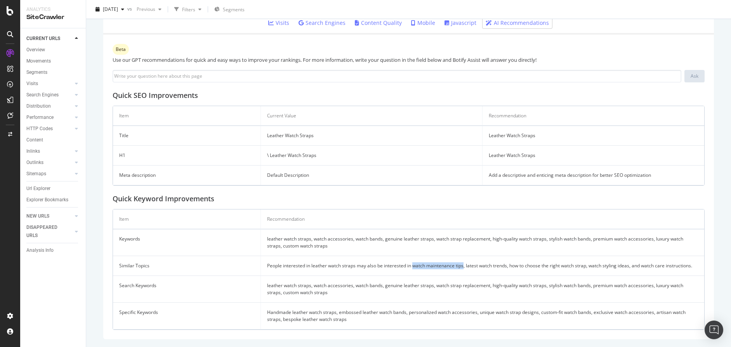
click at [464, 266] on td "People interested in leather watch straps may also be interested in watch maint…" at bounding box center [483, 266] width 444 height 20
copy td "watch maintenance tips"
copy td "latest watch trends"
drag, startPoint x: 467, startPoint y: 267, endPoint x: 508, endPoint y: 268, distance: 41.2
click at [508, 268] on td "People interested in leather watch straps may also be interested in watch maint…" at bounding box center [483, 266] width 444 height 20
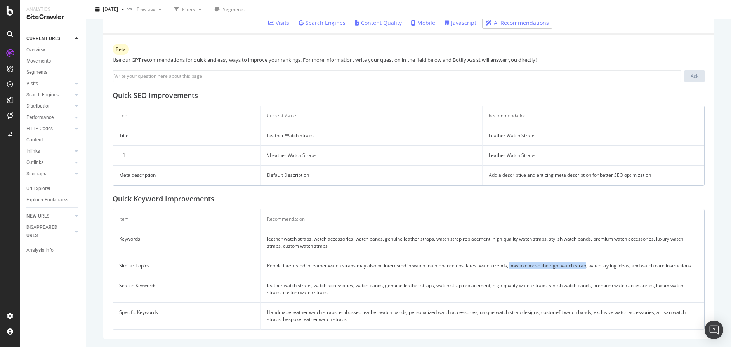
drag, startPoint x: 511, startPoint y: 267, endPoint x: 588, endPoint y: 269, distance: 76.5
click at [588, 270] on td "People interested in leather watch straps may also be interested in watch maint…" at bounding box center [483, 266] width 444 height 20
copy td "how to choose the right watch strap"
click at [473, 261] on td "People interested in leather watch straps may also be interested in watch maint…" at bounding box center [483, 266] width 444 height 20
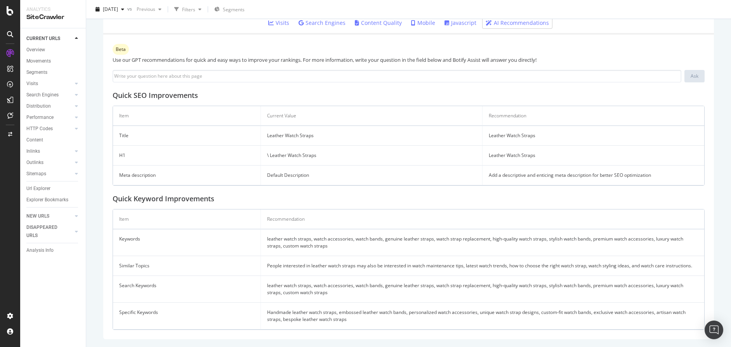
click at [501, 294] on td "leather watch straps, watch accessories, watch bands, genuine leather straps, w…" at bounding box center [483, 289] width 444 height 27
click at [416, 267] on td "People interested in leather watch straps may also be interested in watch maint…" at bounding box center [483, 266] width 444 height 20
drag, startPoint x: 414, startPoint y: 266, endPoint x: 465, endPoint y: 265, distance: 51.7
click at [465, 265] on td "People interested in leather watch straps may also be interested in watch maint…" at bounding box center [483, 266] width 444 height 20
drag, startPoint x: 470, startPoint y: 266, endPoint x: 509, endPoint y: 267, distance: 39.6
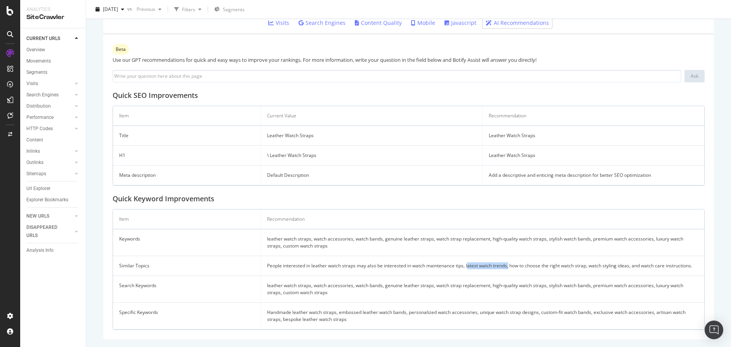
click at [509, 267] on td "People interested in leather watch straps may also be interested in watch maint…" at bounding box center [483, 266] width 444 height 20
drag, startPoint x: 511, startPoint y: 266, endPoint x: 588, endPoint y: 266, distance: 76.9
click at [588, 266] on td "People interested in leather watch straps may also be interested in watch maint…" at bounding box center [483, 266] width 444 height 20
drag, startPoint x: 591, startPoint y: 267, endPoint x: 637, endPoint y: 265, distance: 45.9
click at [637, 265] on td "People interested in leather watch straps may also be interested in watch maint…" at bounding box center [483, 266] width 444 height 20
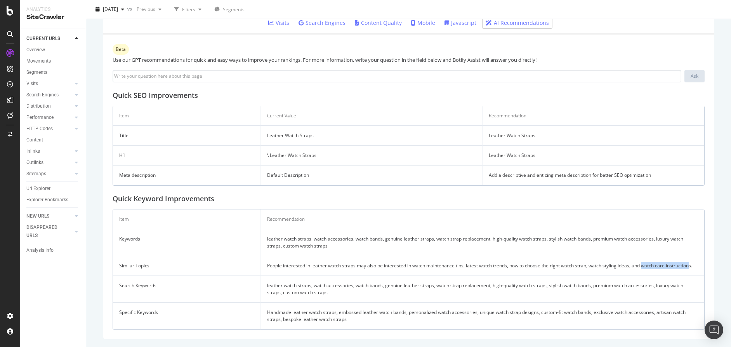
drag, startPoint x: 644, startPoint y: 266, endPoint x: 692, endPoint y: 266, distance: 48.5
click at [692, 266] on td "People interested in leather watch straps may also be interested in watch maint…" at bounding box center [483, 266] width 444 height 20
drag, startPoint x: 525, startPoint y: 266, endPoint x: 586, endPoint y: 268, distance: 61.0
click at [586, 268] on td "People interested in leather watch straps may also be interested in watch maint…" at bounding box center [483, 266] width 444 height 20
click at [578, 274] on td "People interested in leather watch straps may also be interested in watch maint…" at bounding box center [483, 266] width 444 height 20
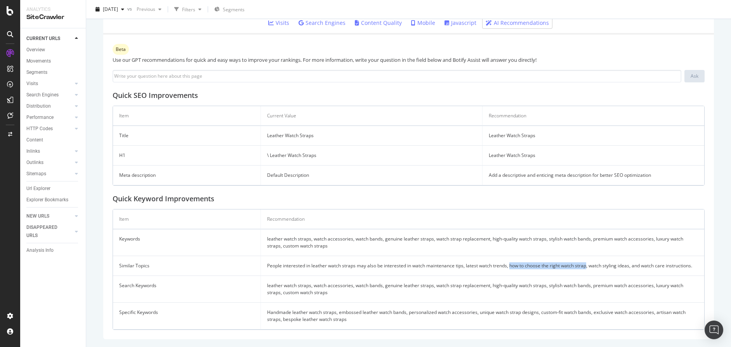
drag, startPoint x: 511, startPoint y: 266, endPoint x: 589, endPoint y: 266, distance: 77.7
click at [589, 266] on td "People interested in leather watch straps may also be interested in watch maint…" at bounding box center [483, 266] width 444 height 20
copy td "how to choose the right watch strap"
drag, startPoint x: 591, startPoint y: 265, endPoint x: 464, endPoint y: 244, distance: 128.7
click at [631, 266] on td "People interested in leather watch straps may also be interested in watch maint…" at bounding box center [483, 266] width 444 height 20
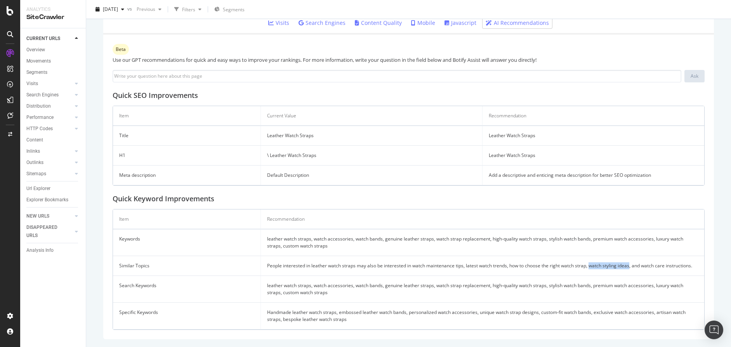
copy td "watch styling ideas"
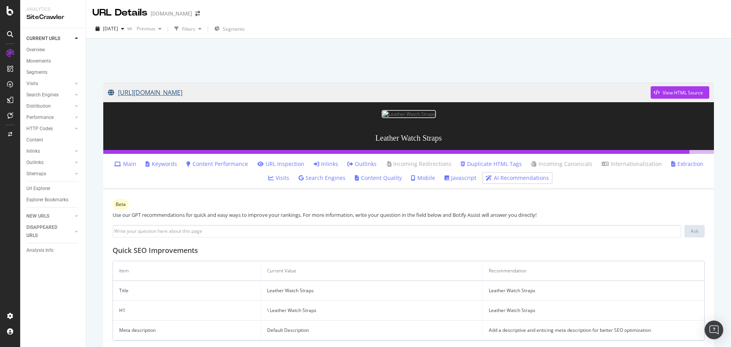
scroll to position [0, 0]
click at [177, 93] on link "https://www.lucrin.com/leather-watch-straps.htm" at bounding box center [379, 92] width 543 height 19
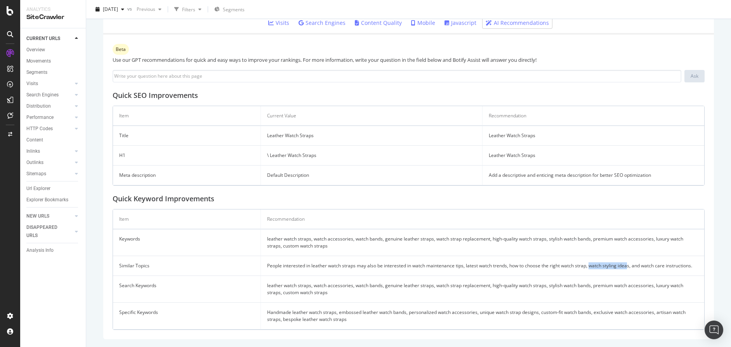
scroll to position [262, 0]
drag, startPoint x: 131, startPoint y: 264, endPoint x: 259, endPoint y: 269, distance: 127.9
click at [246, 269] on td "Similar Topics" at bounding box center [187, 266] width 148 height 20
click at [323, 265] on td "People interested in leather watch straps may also be interested in watch maint…" at bounding box center [483, 266] width 444 height 20
drag, startPoint x: 318, startPoint y: 289, endPoint x: 431, endPoint y: 298, distance: 113.3
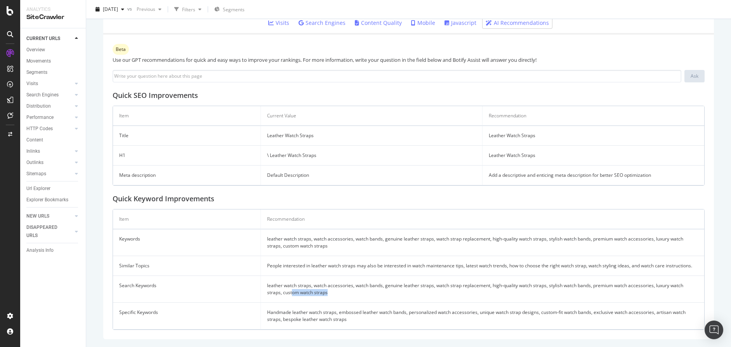
click at [431, 298] on td "leather watch straps, watch accessories, watch bands, genuine leather straps, w…" at bounding box center [483, 289] width 444 height 27
drag, startPoint x: 429, startPoint y: 286, endPoint x: 583, endPoint y: 287, distance: 153.8
click at [583, 287] on td "leather watch straps, watch accessories, watch bands, genuine leather straps, w…" at bounding box center [483, 289] width 444 height 27
drag, startPoint x: 315, startPoint y: 317, endPoint x: 280, endPoint y: 316, distance: 34.6
click at [315, 317] on td "Handmade leather watch straps, embossed leather watch bands, personalized watch…" at bounding box center [483, 316] width 444 height 27
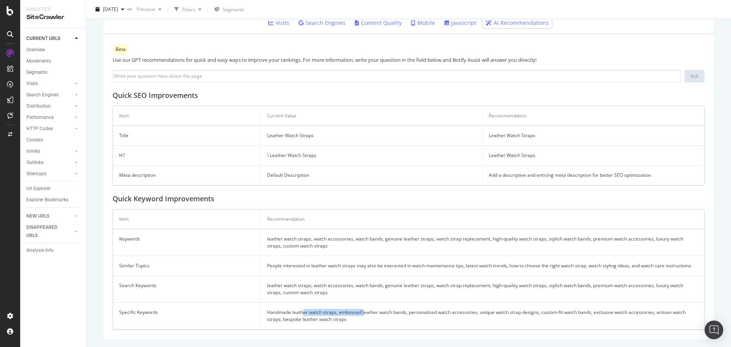
drag, startPoint x: 331, startPoint y: 313, endPoint x: 364, endPoint y: 313, distance: 33.4
click at [364, 313] on td "Handmade leather watch straps, embossed leather watch bands, personalized watch…" at bounding box center [483, 316] width 444 height 27
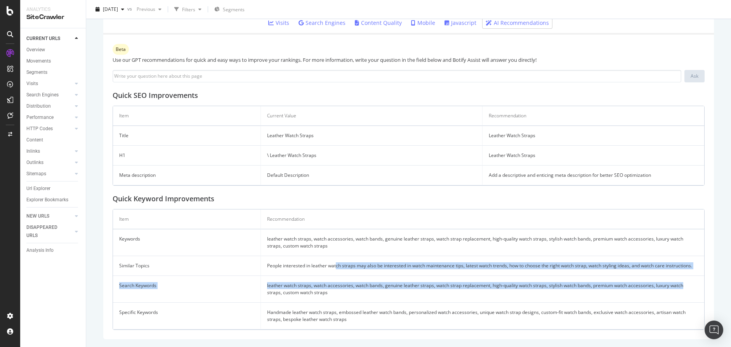
drag, startPoint x: 408, startPoint y: 270, endPoint x: 690, endPoint y: 284, distance: 282.3
click at [690, 284] on tbody "Keywords leather watch straps, watch accessories, watch bands, genuine leather …" at bounding box center [408, 279] width 591 height 100
click at [664, 267] on td "People interested in leather watch straps may also be interested in watch maint…" at bounding box center [483, 266] width 444 height 20
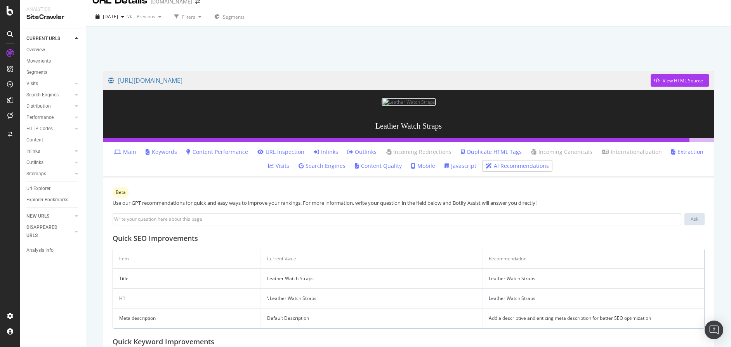
scroll to position [12, 0]
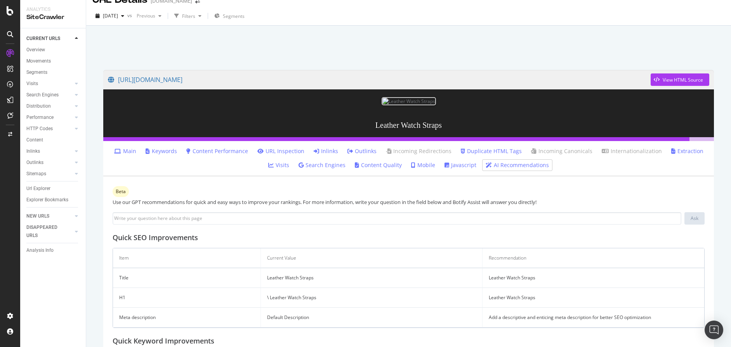
drag, startPoint x: 374, startPoint y: 65, endPoint x: 372, endPoint y: 60, distance: 5.6
click at [374, 65] on div "https://www.lucrin.com/leather-watch-straps.htm View HTML Source Leather Watch …" at bounding box center [409, 275] width 626 height 426
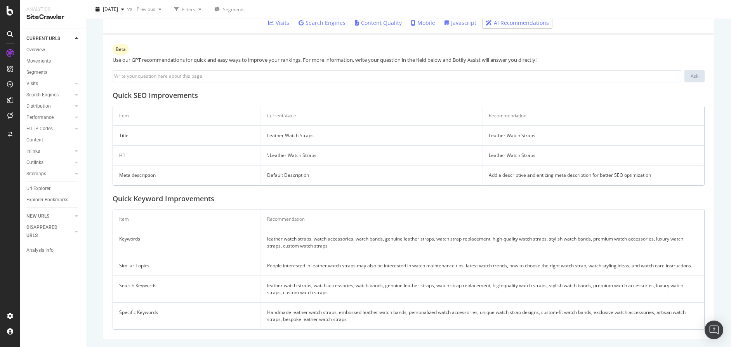
scroll to position [262, 0]
click at [43, 72] on div "Segments" at bounding box center [36, 72] width 21 height 8
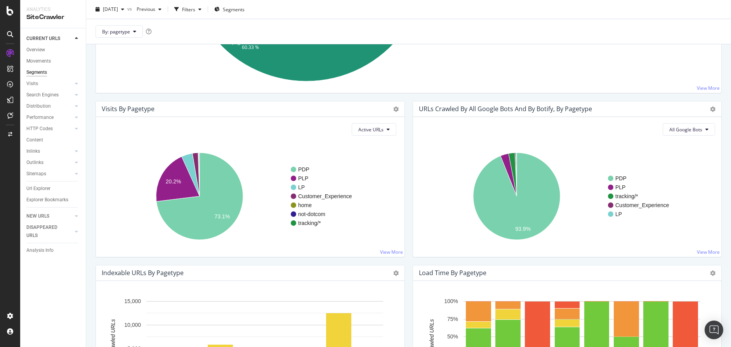
scroll to position [267, 0]
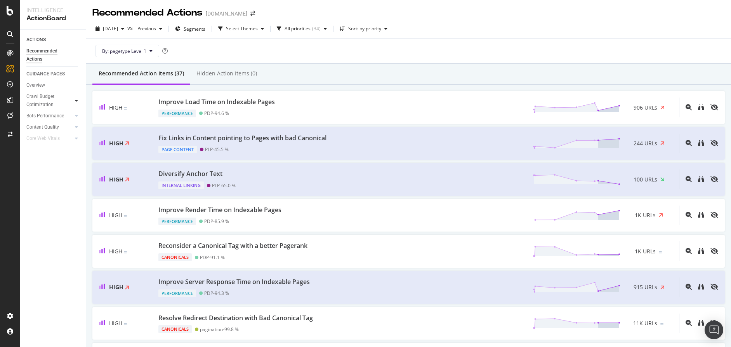
click at [75, 99] on icon at bounding box center [76, 100] width 3 height 5
click at [77, 187] on icon at bounding box center [76, 185] width 3 height 5
click at [41, 83] on div "Overview" at bounding box center [35, 85] width 19 height 8
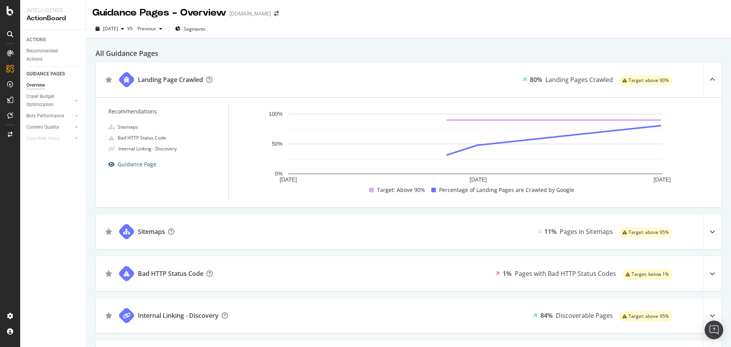
click at [129, 162] on div "Guidance Page" at bounding box center [137, 164] width 39 height 9
drag, startPoint x: 706, startPoint y: 234, endPoint x: 718, endPoint y: 231, distance: 11.8
click at [709, 233] on div at bounding box center [712, 231] width 18 height 35
click at [712, 231] on icon at bounding box center [712, 231] width 5 height 5
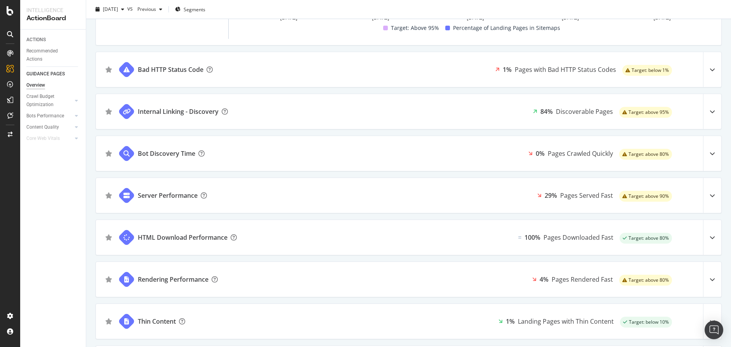
scroll to position [308, 0]
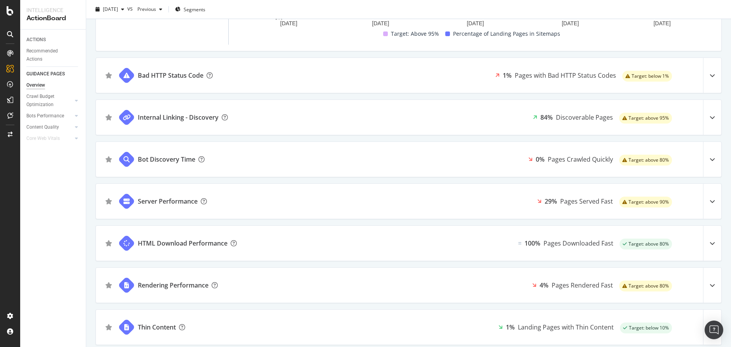
click at [710, 115] on div at bounding box center [712, 117] width 18 height 35
click at [714, 117] on icon at bounding box center [712, 116] width 5 height 5
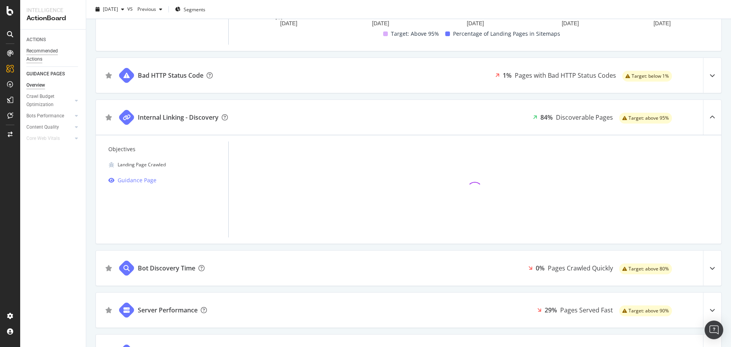
click at [44, 51] on div "Recommended Actions" at bounding box center [49, 55] width 47 height 16
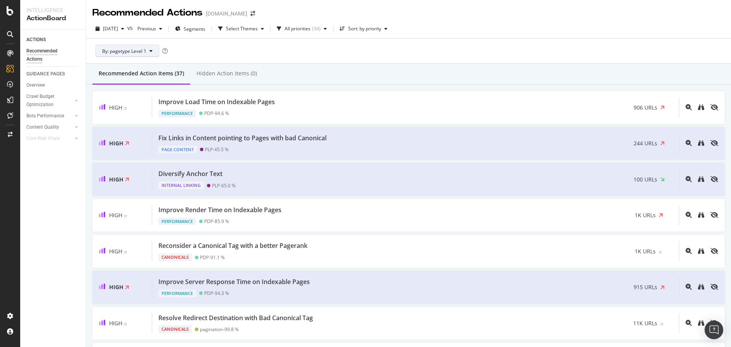
click at [138, 51] on span "By: pagetype Level 1" at bounding box center [124, 51] width 44 height 7
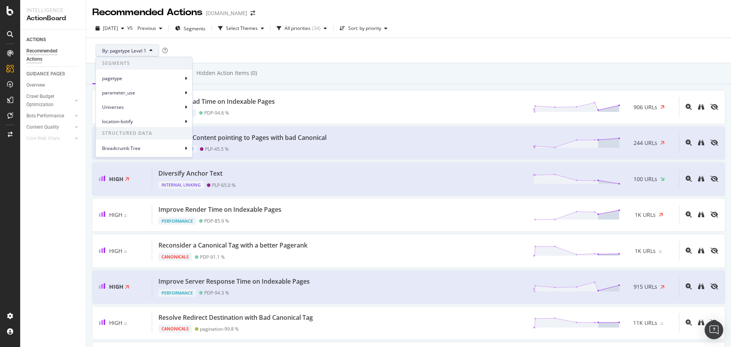
click at [173, 70] on div "pagetype" at bounding box center [144, 77] width 96 height 14
click at [175, 75] on span "pagetype" at bounding box center [142, 78] width 81 height 7
click at [258, 53] on div "By: pagetype Level 1" at bounding box center [408, 50] width 633 height 25
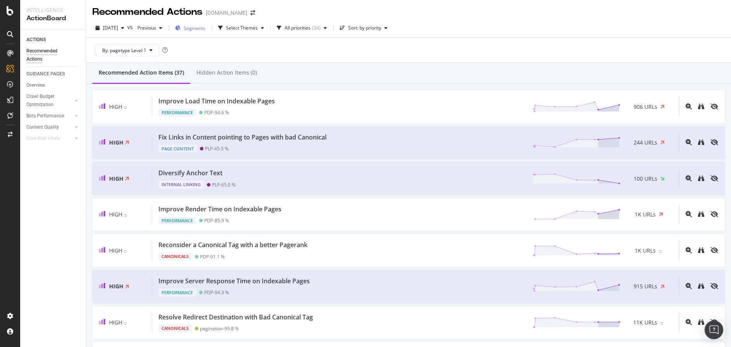
click at [181, 28] on icon "button" at bounding box center [177, 28] width 5 height 5
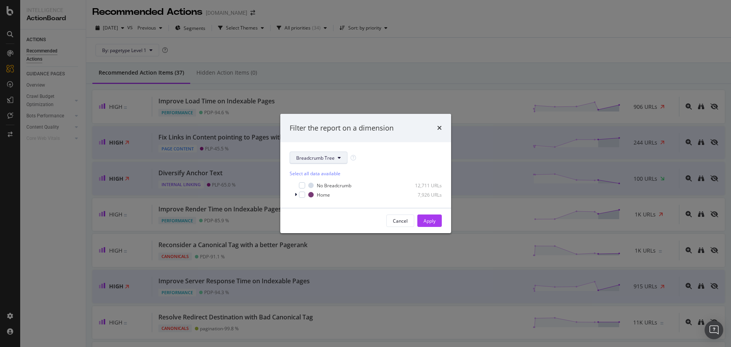
click at [325, 161] on span "Breadcrumb Tree" at bounding box center [315, 158] width 38 height 7
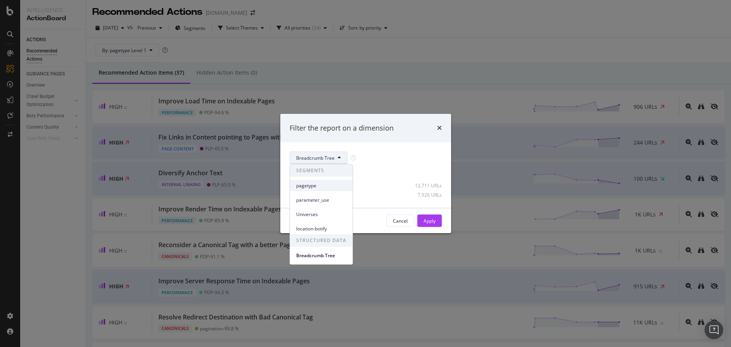
click at [320, 185] on span "pagetype" at bounding box center [321, 185] width 50 height 7
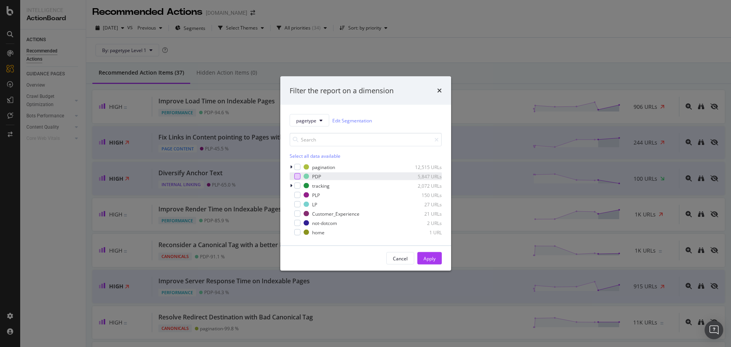
click at [297, 176] on div "modal" at bounding box center [297, 176] width 6 height 6
click at [430, 259] on div "Apply" at bounding box center [430, 258] width 12 height 7
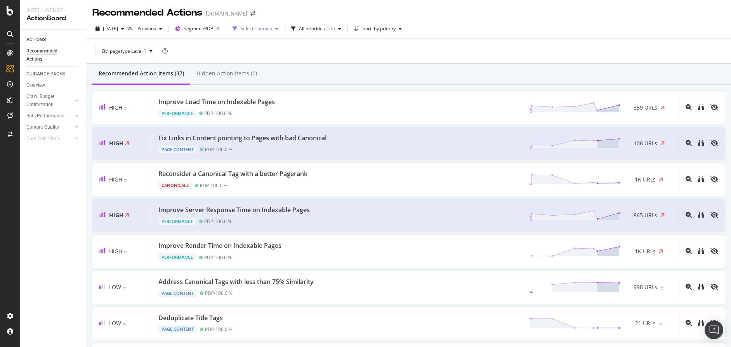
click at [275, 32] on div "Select Themes" at bounding box center [256, 29] width 52 height 12
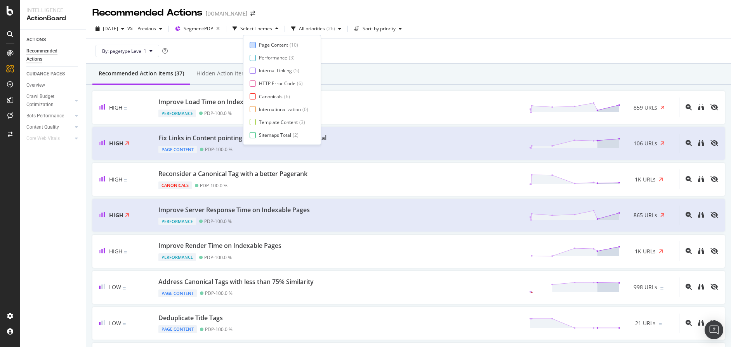
click at [253, 42] on div at bounding box center [253, 45] width 6 height 6
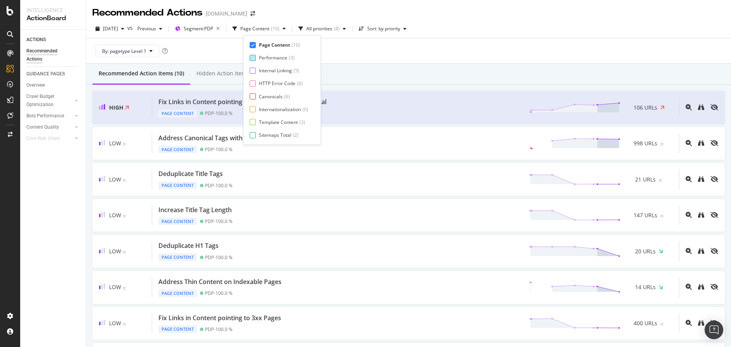
click at [254, 57] on div at bounding box center [253, 58] width 6 height 6
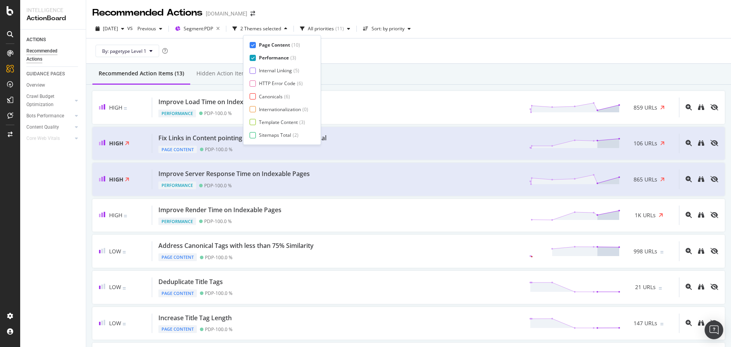
click at [255, 47] on div at bounding box center [253, 45] width 6 height 6
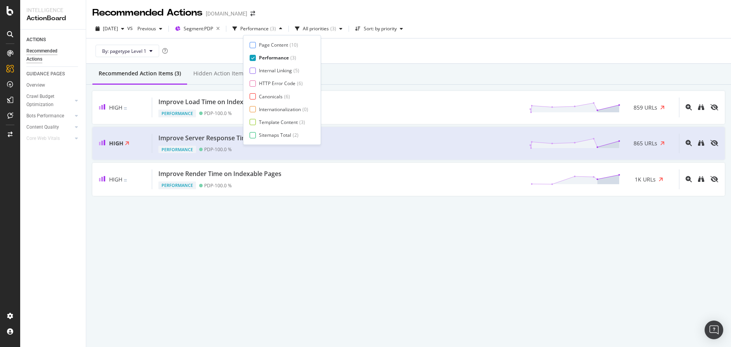
click at [372, 207] on div "Recommended Action Items (3) Hidden Action Items (0) High Improve Load Time on …" at bounding box center [408, 146] width 645 height 165
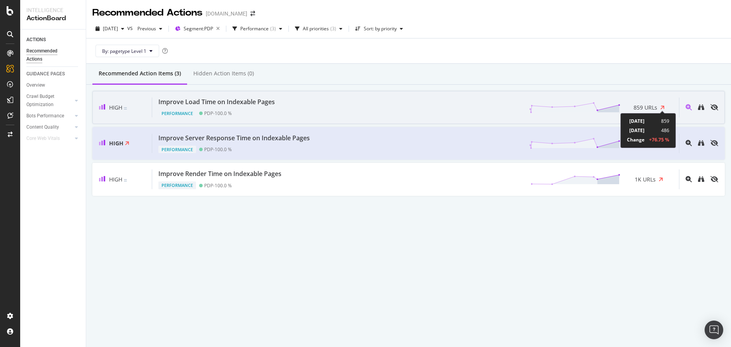
click at [664, 106] on icon at bounding box center [663, 107] width 4 height 6
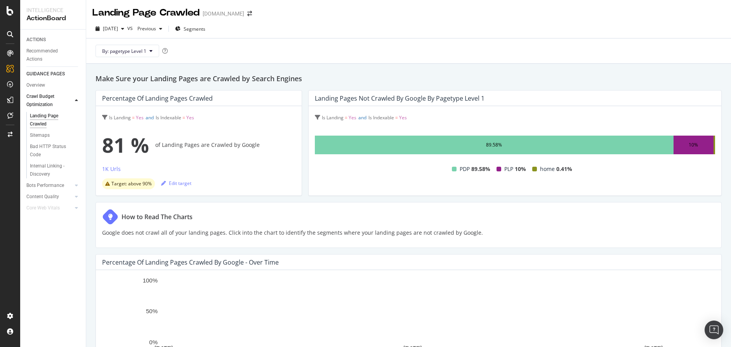
scroll to position [-2, 0]
